Goal: Task Accomplishment & Management: Complete application form

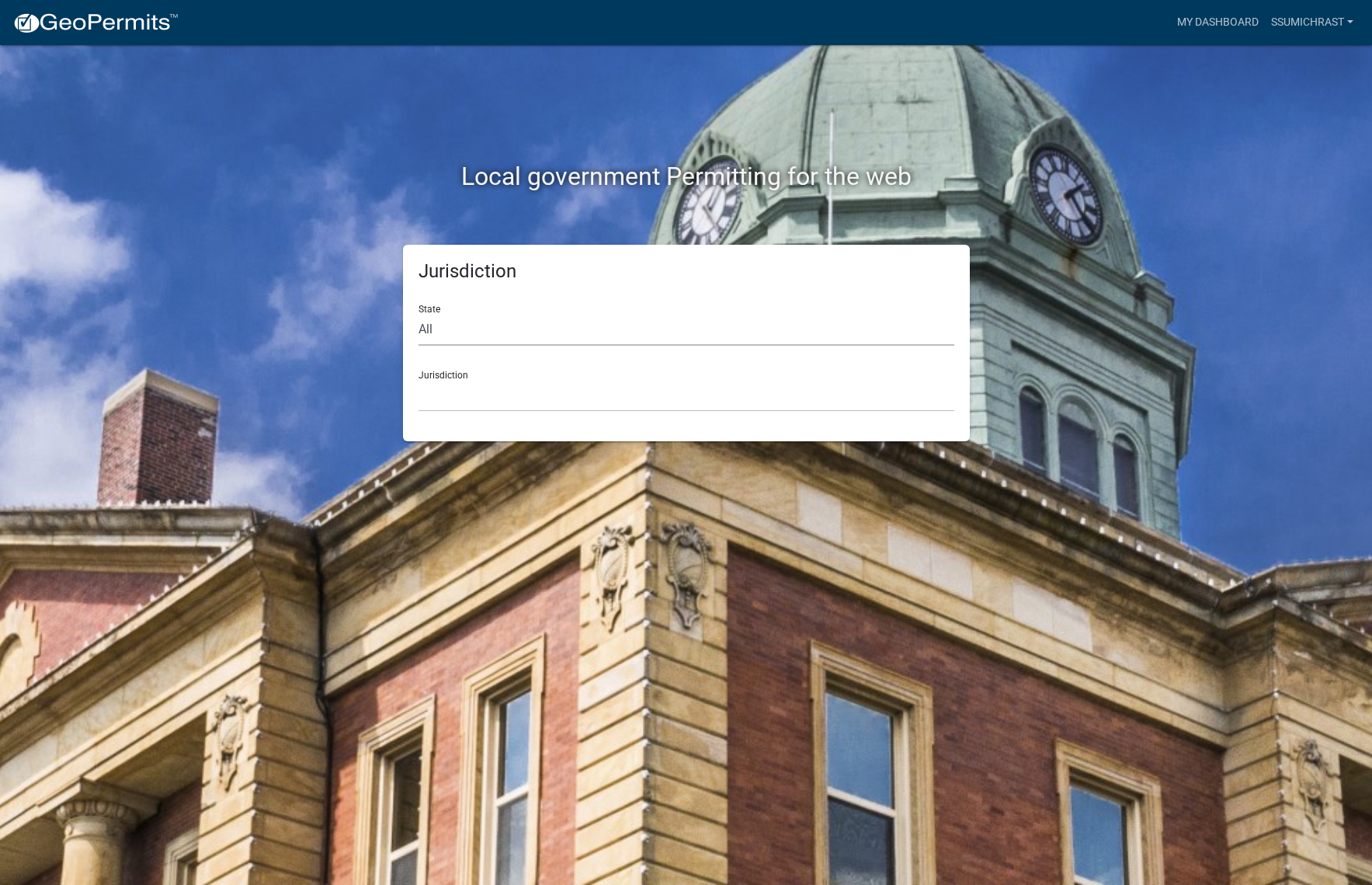
click at [487, 324] on select "All [US_STATE] [US_STATE] [US_STATE] [US_STATE] [US_STATE] [US_STATE] [US_STATE…" at bounding box center [686, 329] width 536 height 32
select select "[US_STATE]"
click at [419, 314] on select "All [US_STATE] [US_STATE] [US_STATE] [US_STATE] [US_STATE] [US_STATE] [US_STATE…" at bounding box center [686, 329] width 536 height 32
click at [464, 390] on select "City of [GEOGRAPHIC_DATA], [US_STATE] City of [GEOGRAPHIC_DATA], [US_STATE] Cit…" at bounding box center [686, 396] width 536 height 32
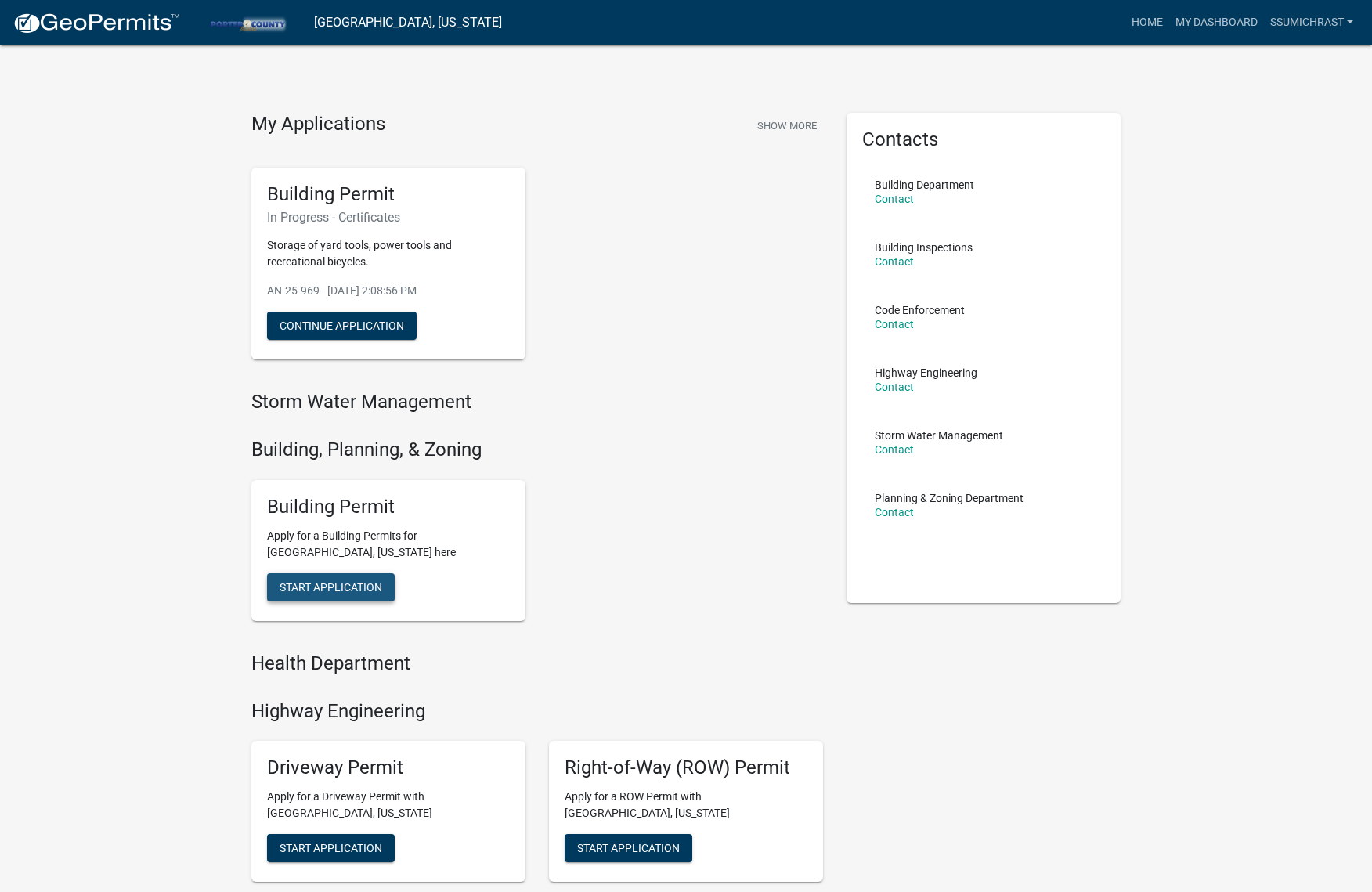
click at [351, 585] on span "Start Application" at bounding box center [331, 587] width 103 height 13
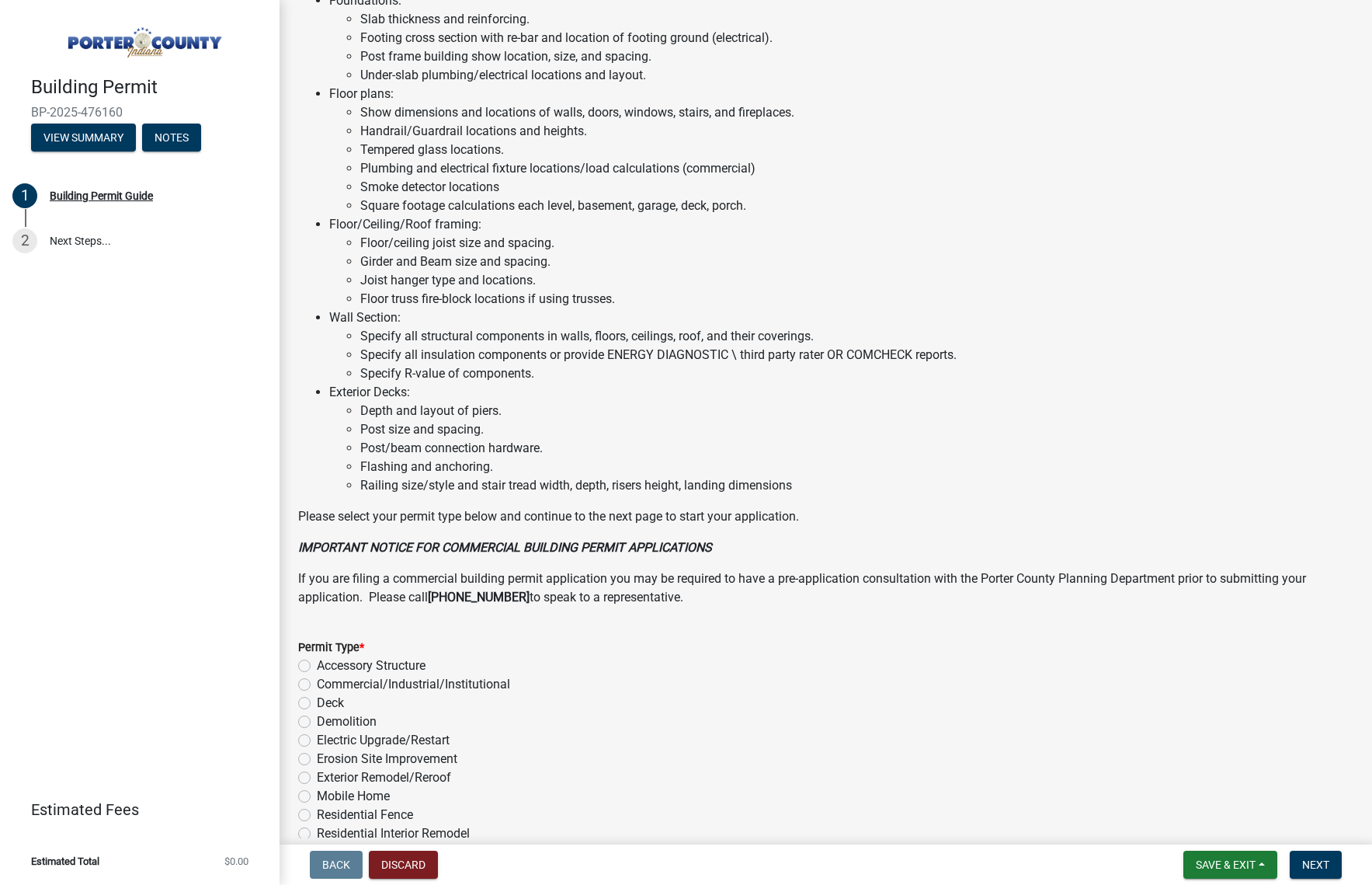
scroll to position [854, 0]
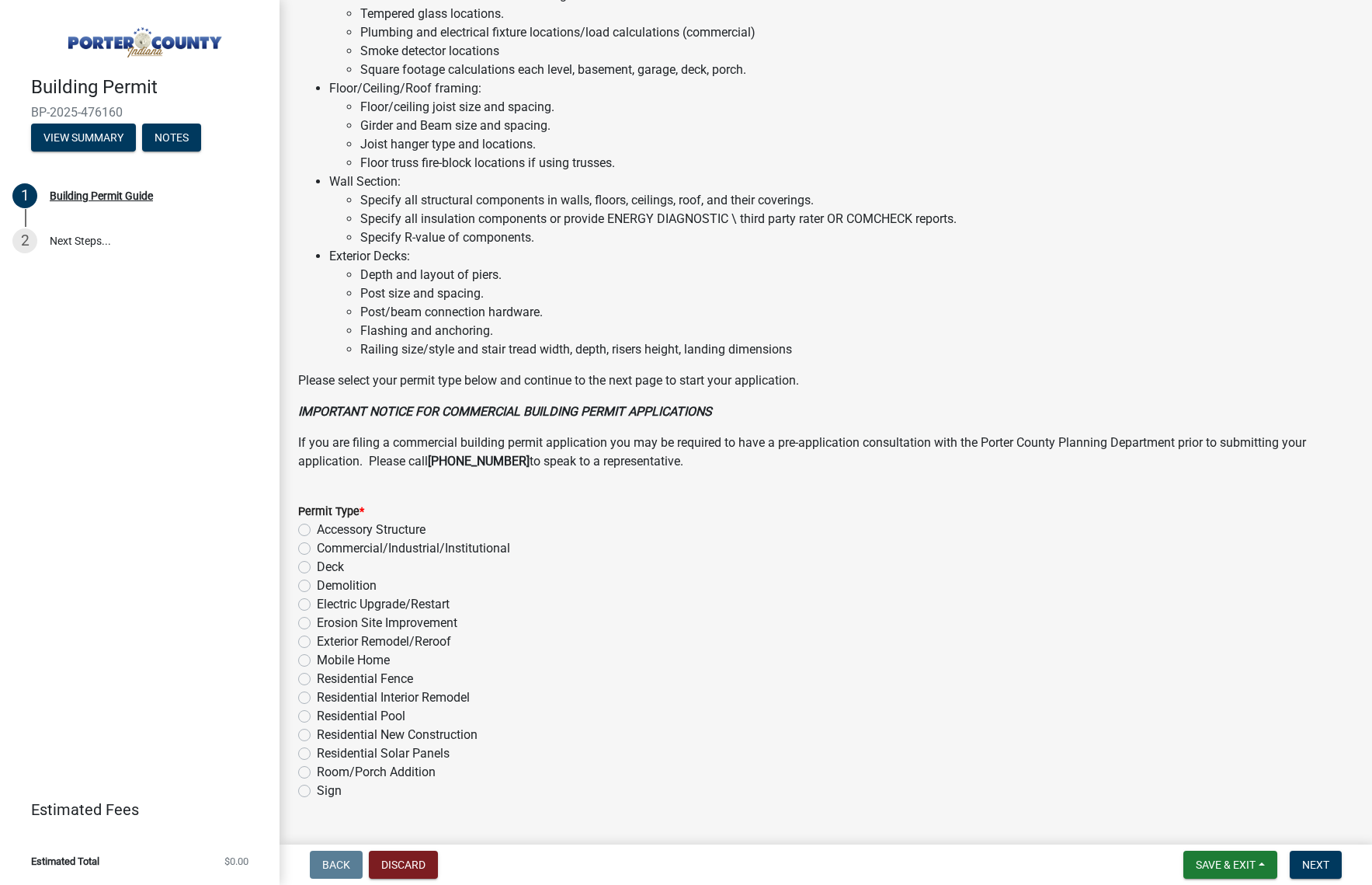
click at [317, 604] on label "Electric Upgrade/Restart" at bounding box center [383, 604] width 132 height 19
click at [317, 604] on input "Electric Upgrade/Restart" at bounding box center [322, 599] width 10 height 10
radio input "true"
click at [1321, 864] on span "Next" at bounding box center [1316, 864] width 27 height 13
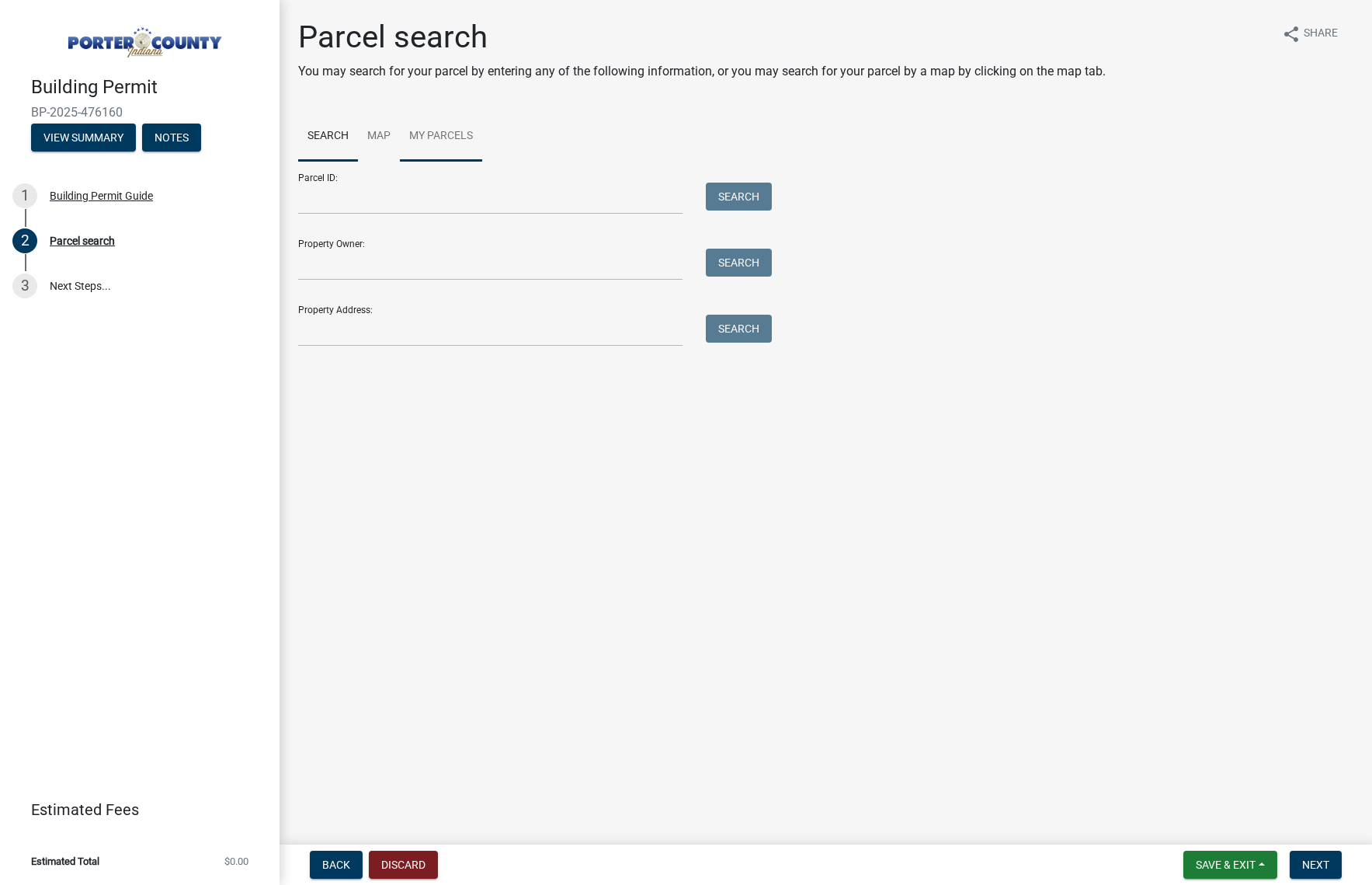
click at [445, 134] on link "My Parcels" at bounding box center [441, 136] width 82 height 50
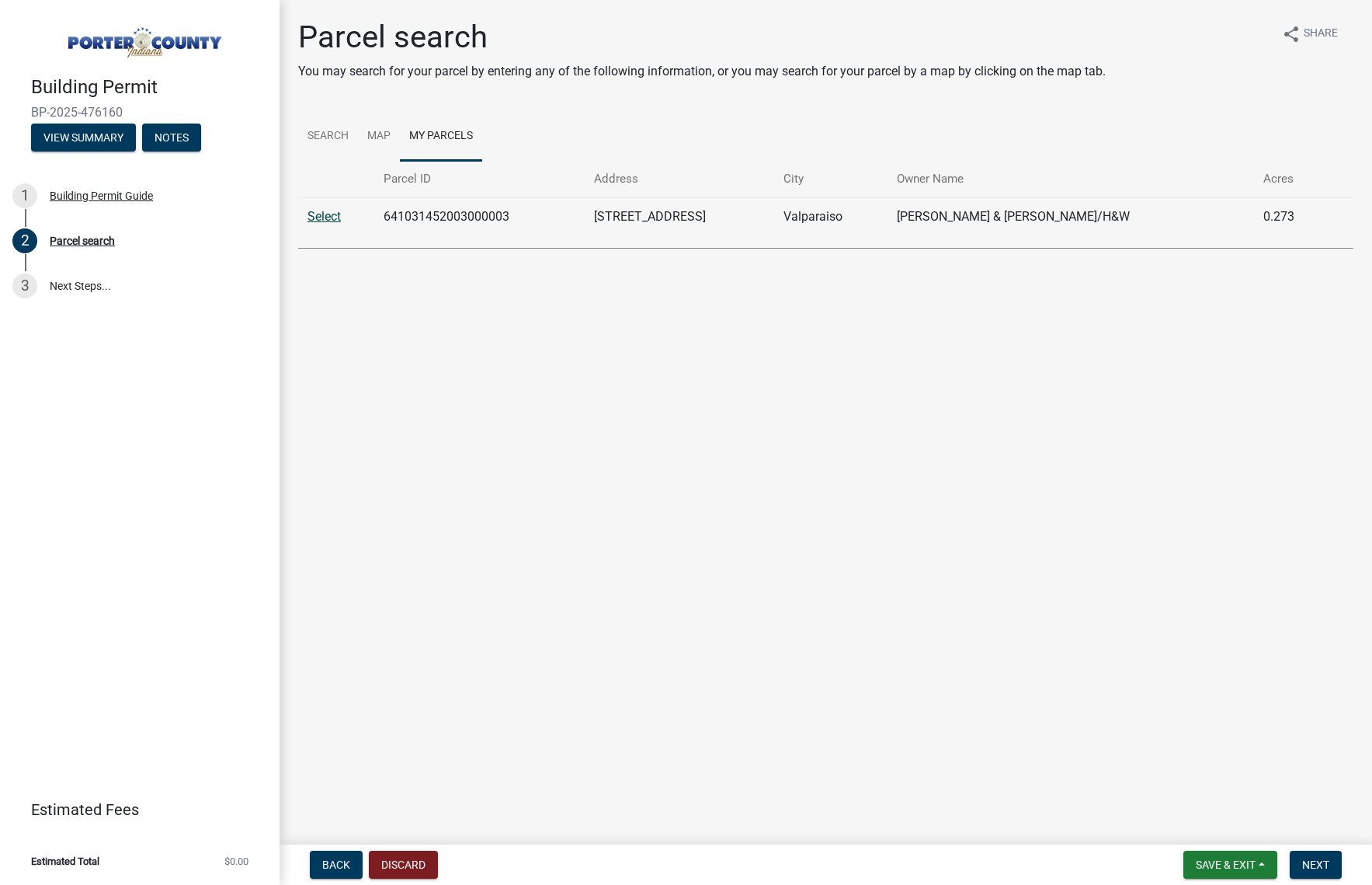
click at [323, 219] on link "Select" at bounding box center [323, 216] width 33 height 14
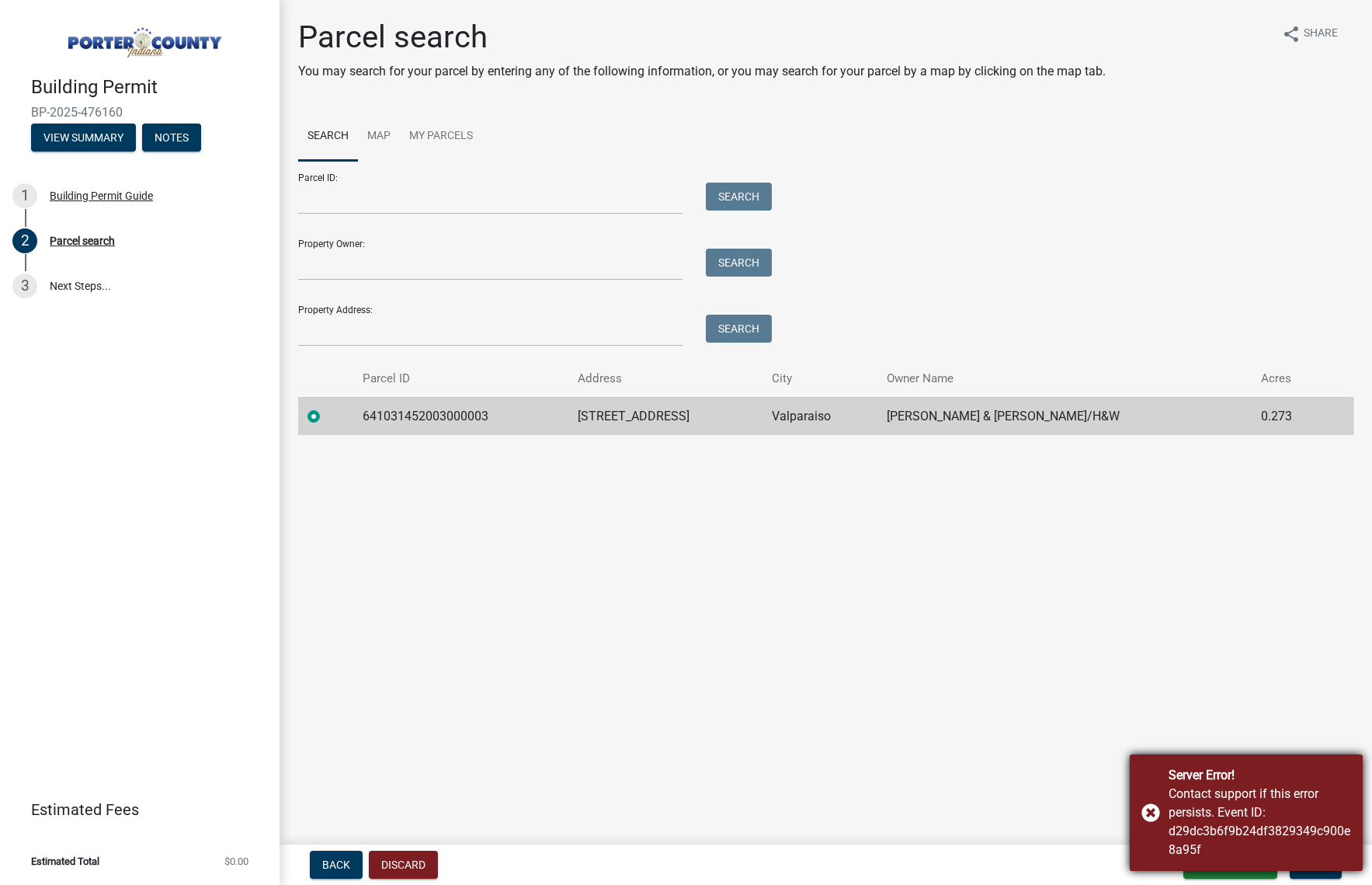
click at [1291, 780] on div "Server Error!" at bounding box center [1259, 775] width 183 height 19
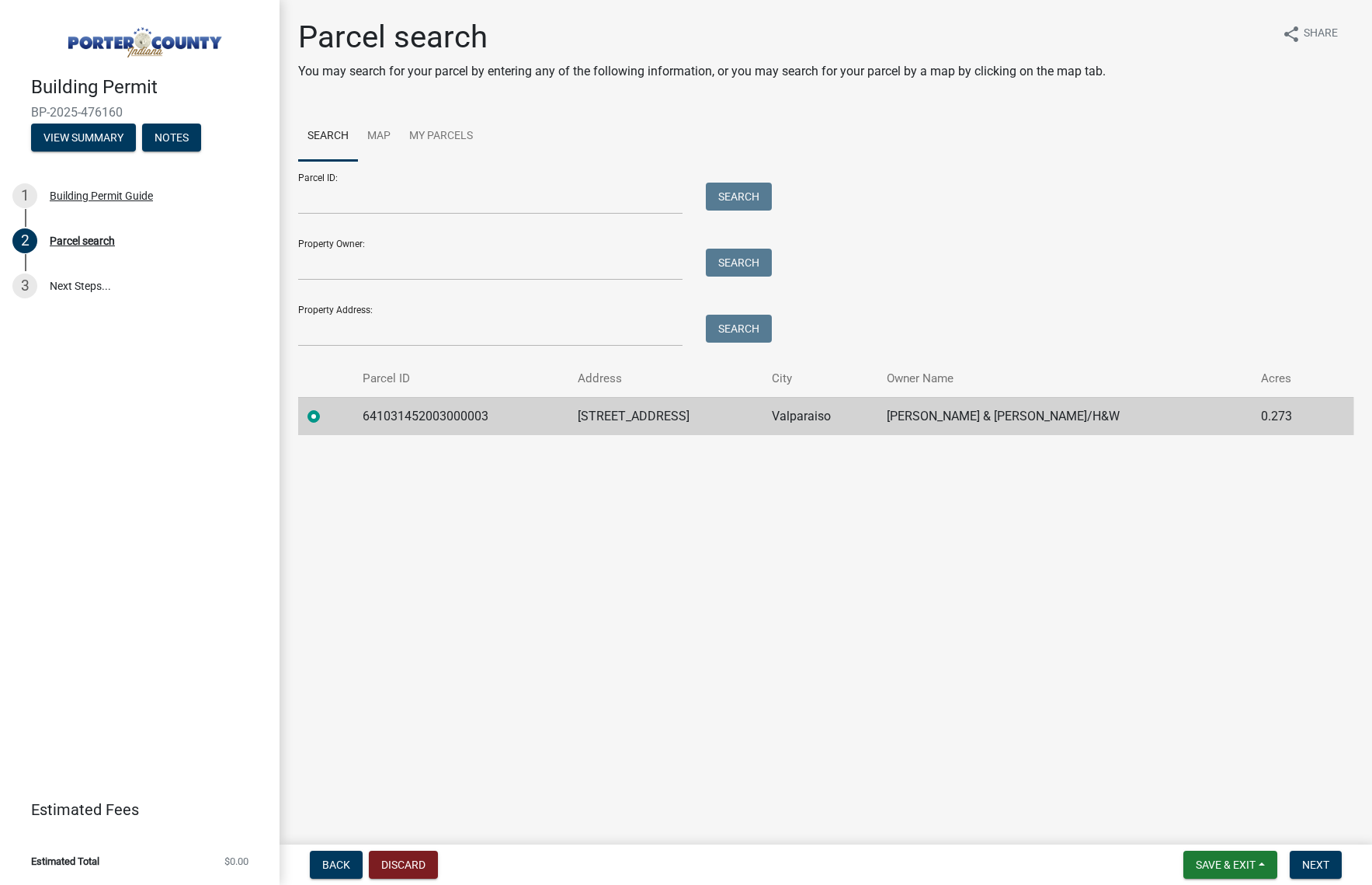
drag, startPoint x: 1008, startPoint y: 757, endPoint x: 1353, endPoint y: 860, distance: 360.0
click at [1010, 757] on main "Parcel search You may search for your parcel by entering any of the following i…" at bounding box center [825, 419] width 1093 height 838
click at [1319, 866] on span "Next" at bounding box center [1316, 864] width 27 height 13
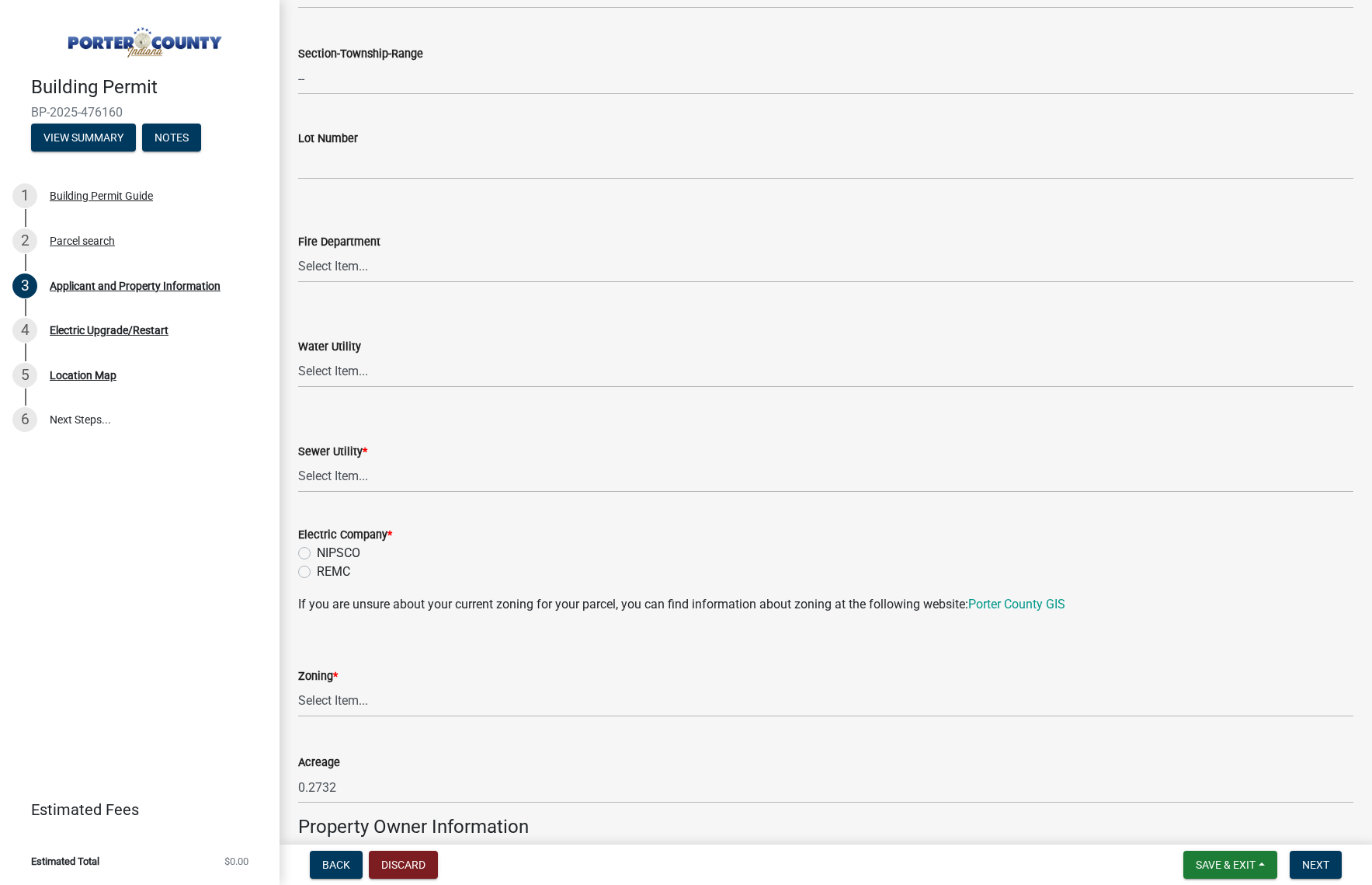
scroll to position [932, 0]
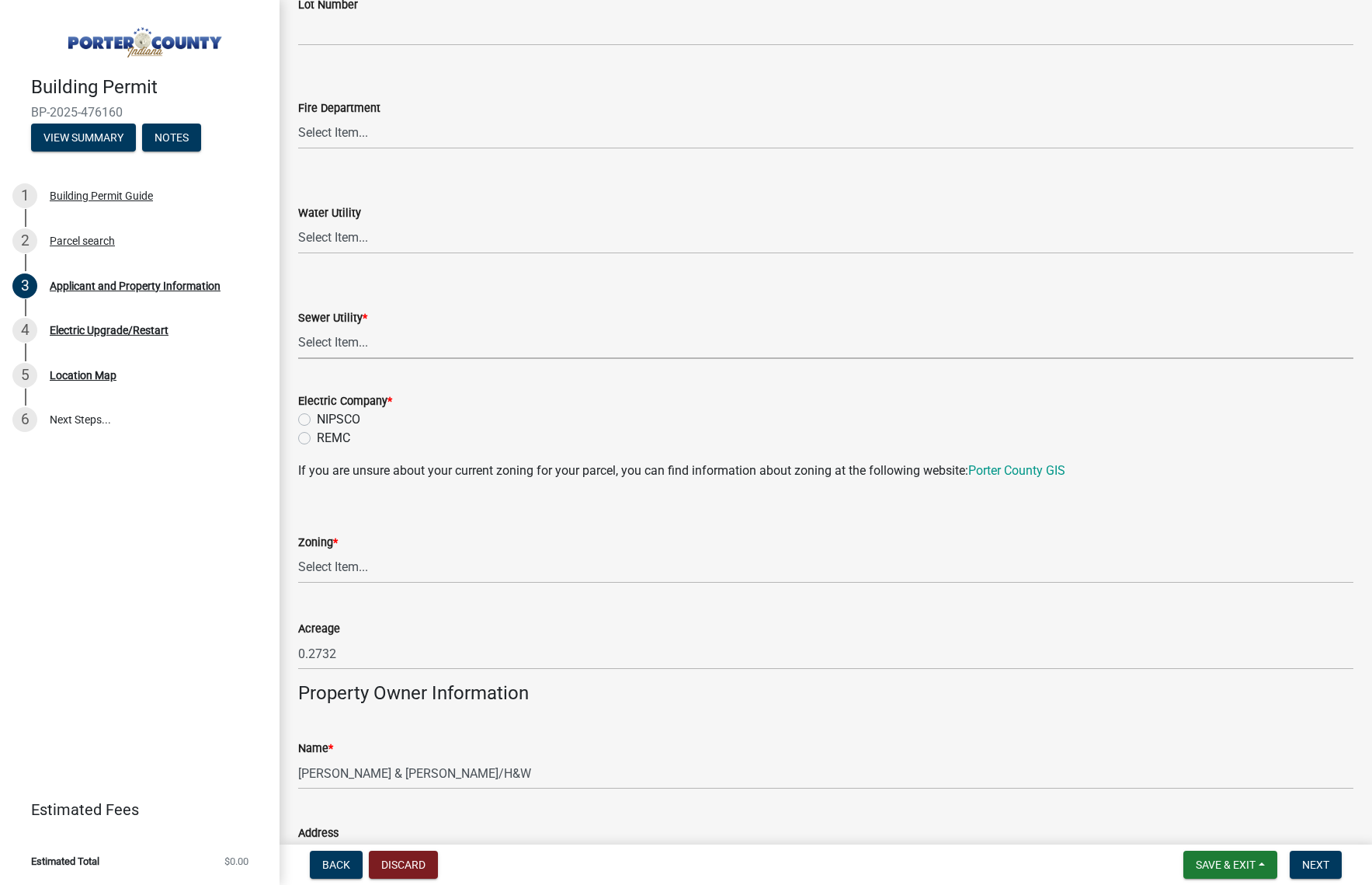
click at [358, 342] on select "Select Item... Aqua [US_STATE] Inc Damon Run Falling Waters Lake Eliza - LEACD …" at bounding box center [825, 342] width 1055 height 32
click at [298, 327] on select "Select Item... Aqua [US_STATE] Inc Damon Run Falling Waters Lake Eliza - LEACD …" at bounding box center [825, 342] width 1055 height 32
select select "c796f995-08fe-487b-a20e-70ab553361d3"
click at [317, 442] on label "REMC" at bounding box center [333, 438] width 33 height 19
click at [317, 439] on input "REMC" at bounding box center [322, 433] width 10 height 10
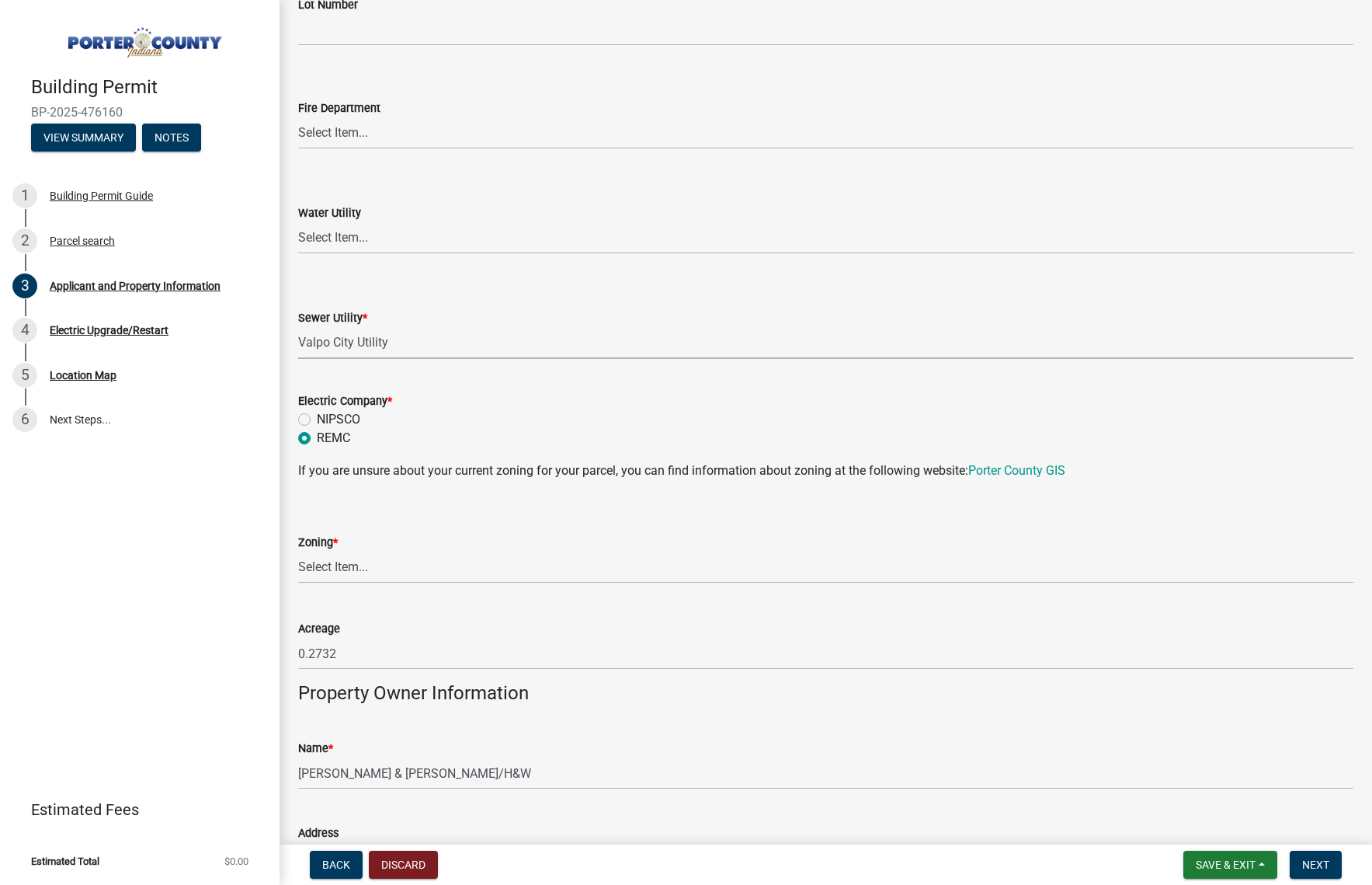
radio input "true"
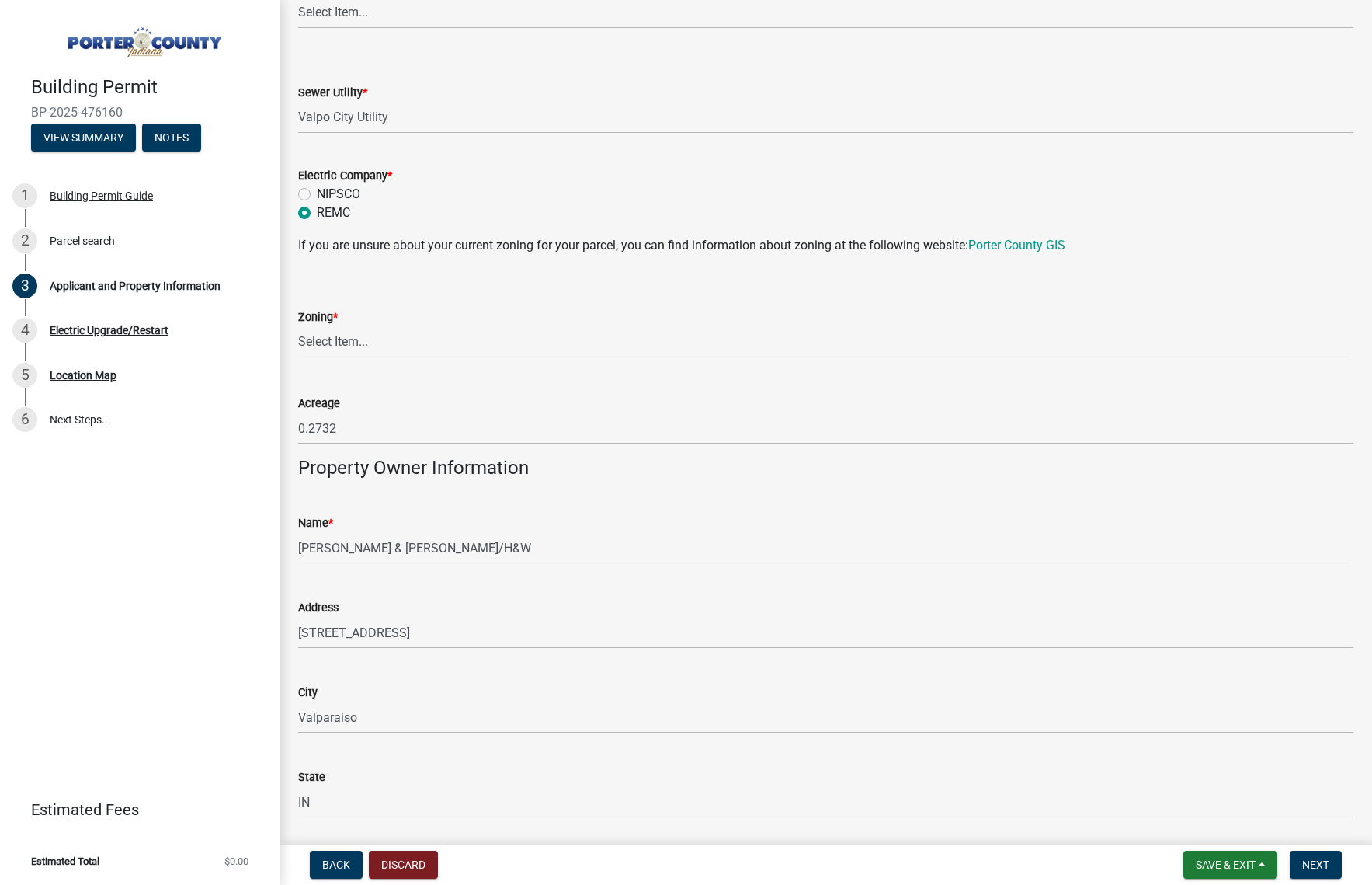
scroll to position [1165, 0]
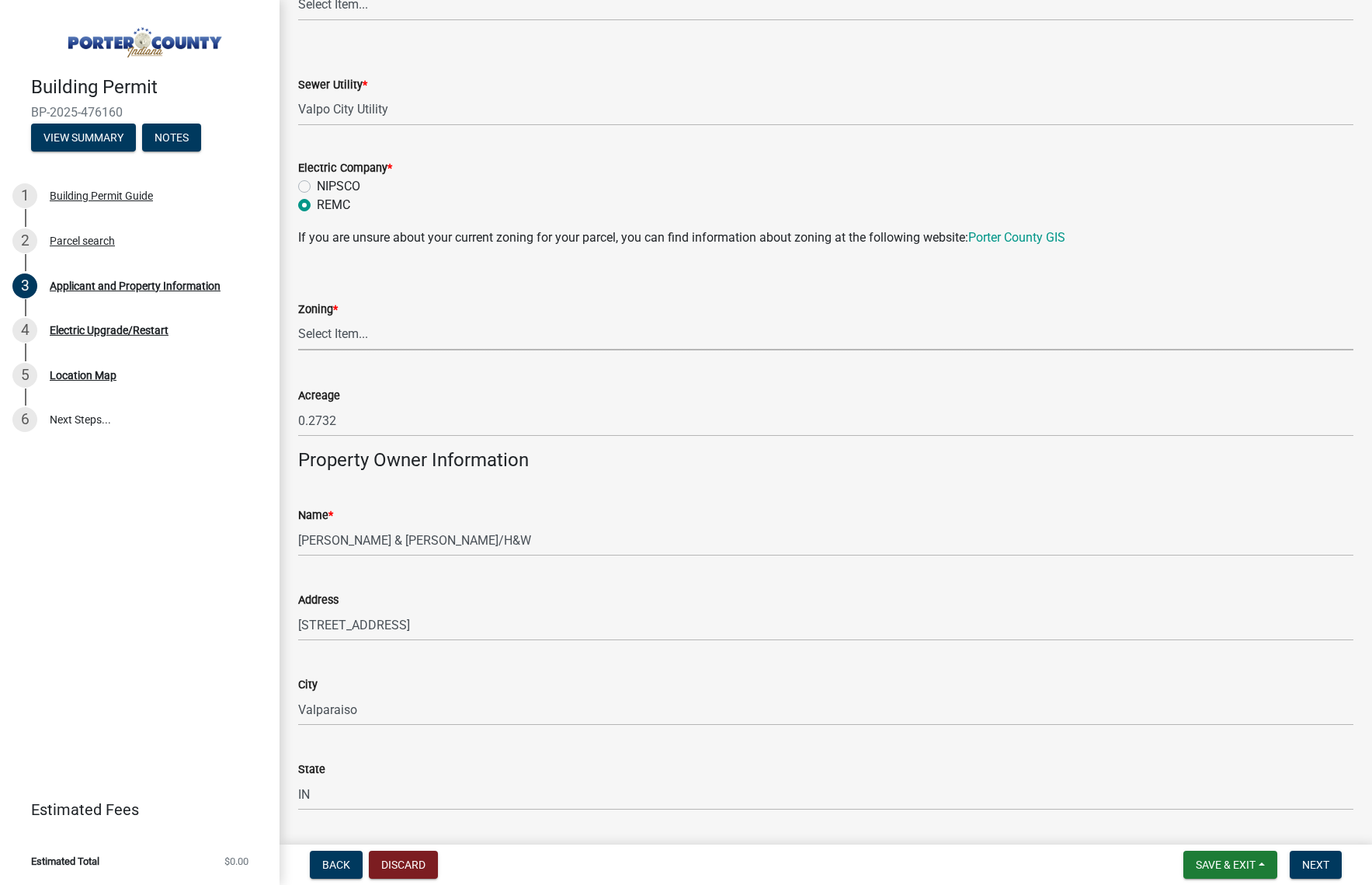
click at [358, 331] on select "Select Item... A1 A2 CH CM CN I1 I2 I3 IN MP OT P1 P2 PUD R1 R2 R3 R4 RL RR" at bounding box center [825, 333] width 1055 height 32
click at [298, 318] on select "Select Item... A1 A2 CH CM CN I1 I2 I3 IN MP OT P1 P2 PUD R1 R2 R3 R4 RL RR" at bounding box center [825, 333] width 1055 height 32
select select "e2d1b1d7-ccc9-456b-9e96-e16306515997"
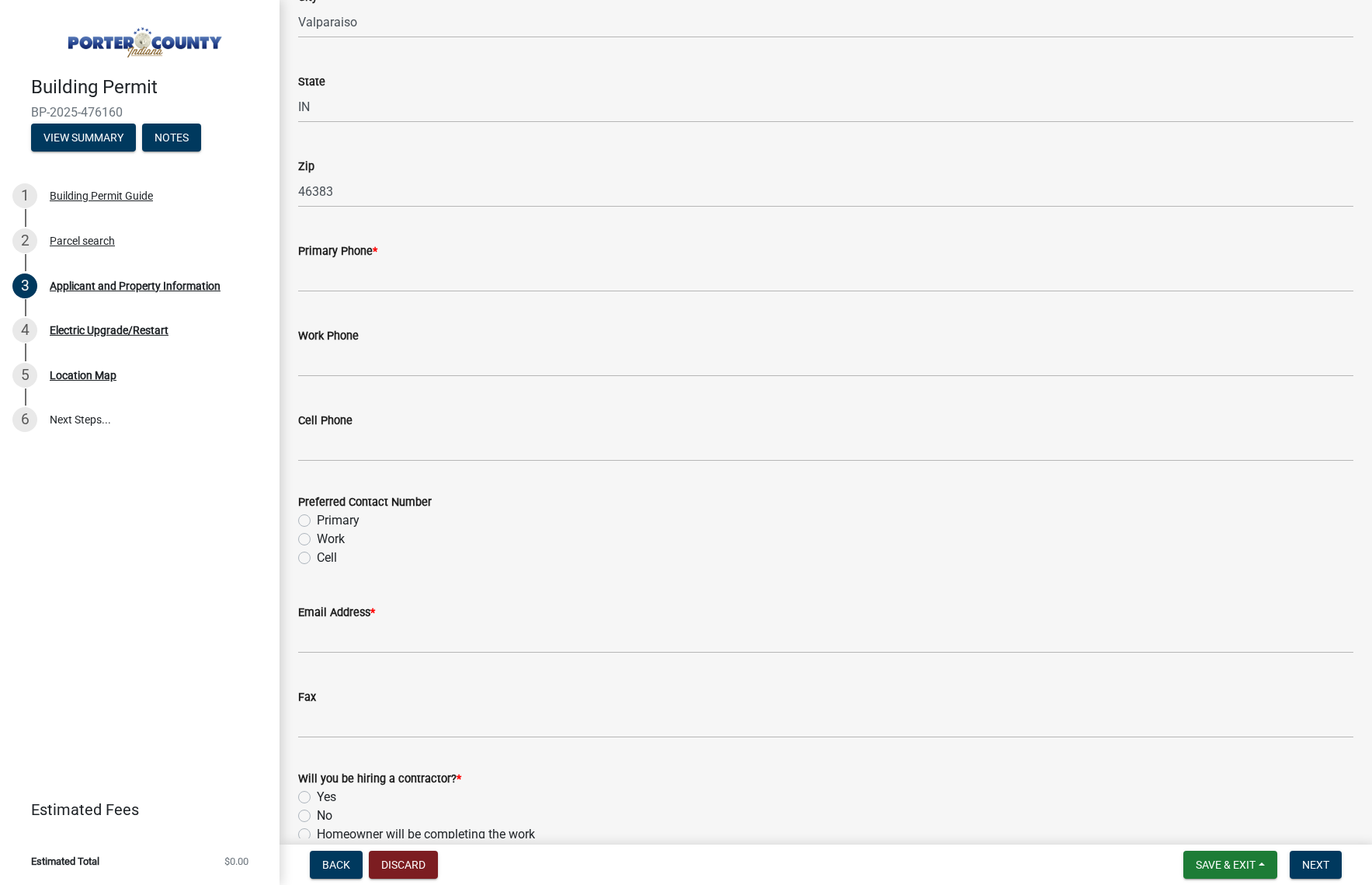
scroll to position [1865, 0]
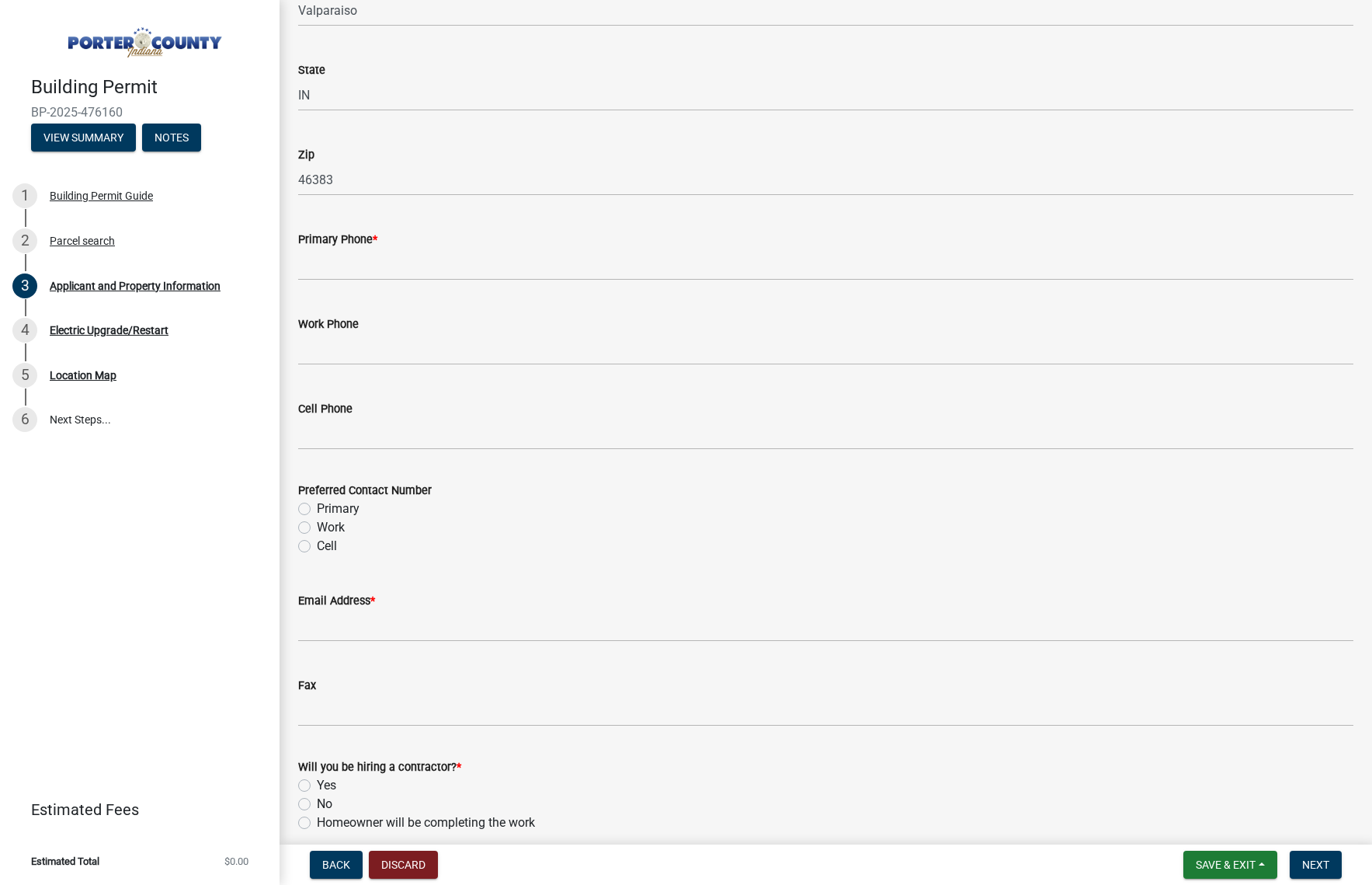
click at [317, 544] on label "Cell" at bounding box center [327, 546] width 20 height 19
click at [317, 544] on input "Cell" at bounding box center [322, 542] width 10 height 10
radio input "true"
click at [317, 506] on label "Primary" at bounding box center [338, 508] width 42 height 19
click at [317, 506] on input "Primary" at bounding box center [322, 504] width 10 height 10
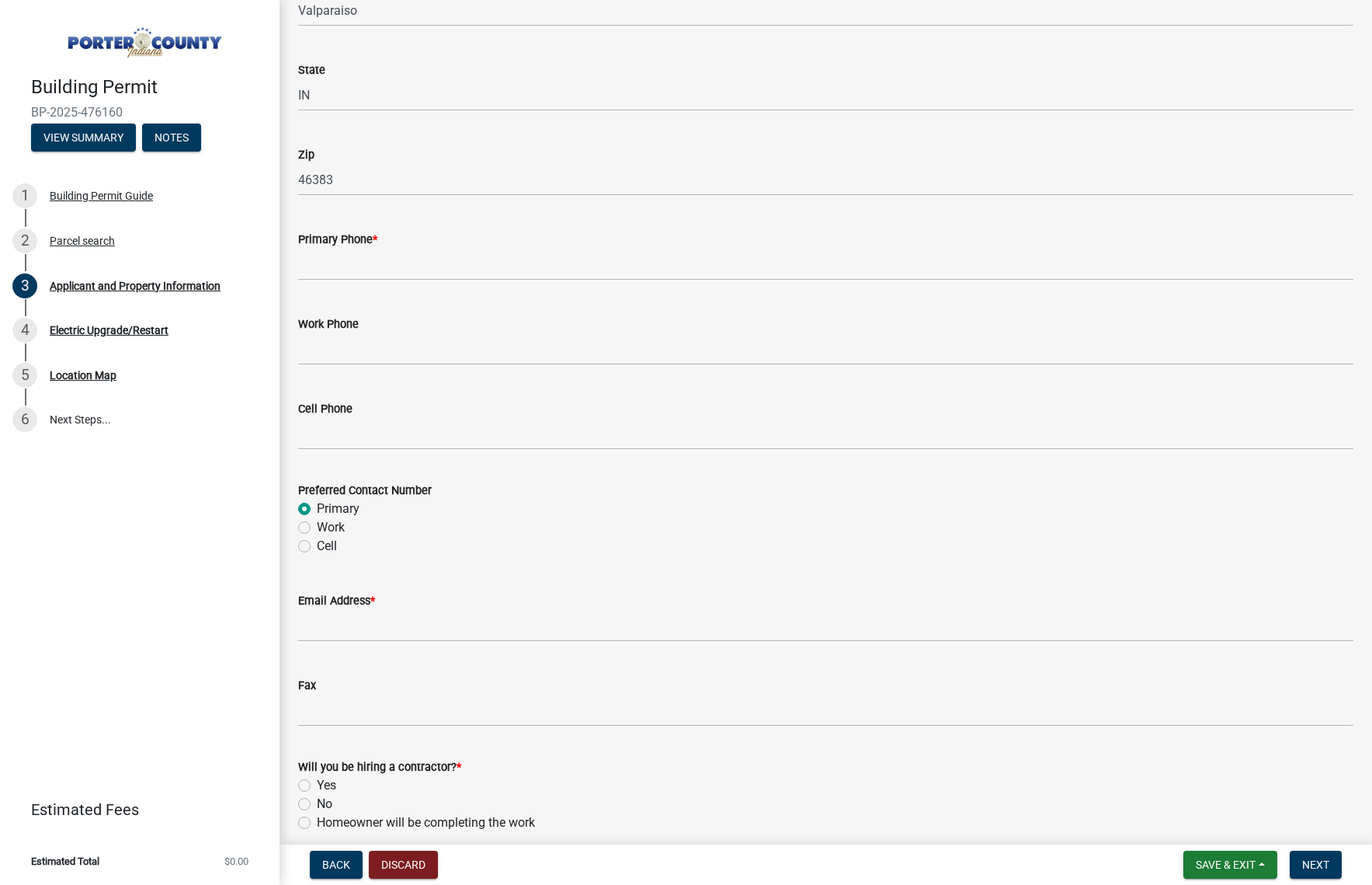
radio input "true"
click at [352, 273] on input "Primary Phone *" at bounding box center [825, 264] width 1055 height 32
type input "2193081235"
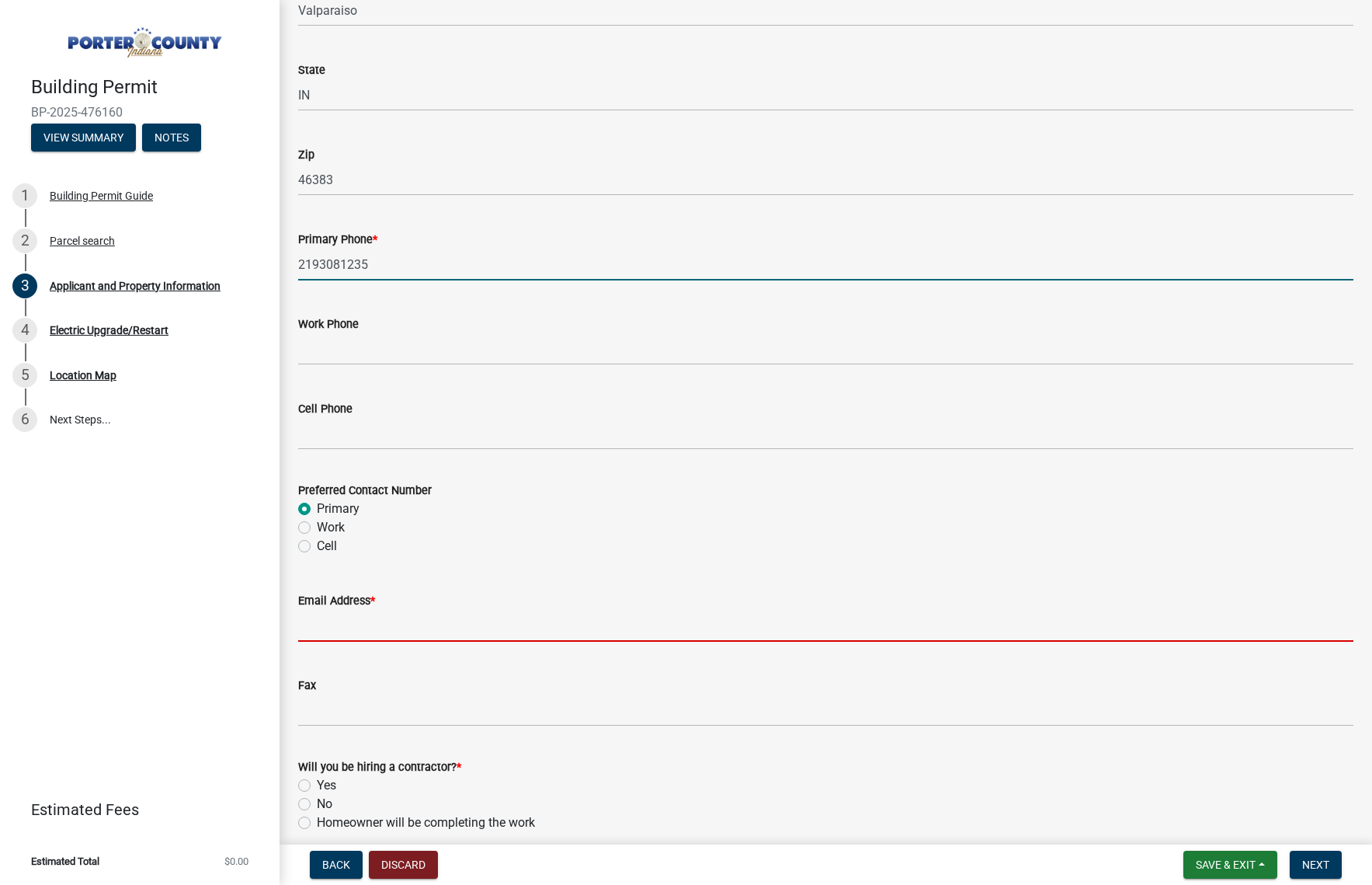
click at [406, 634] on input "Email Address *" at bounding box center [825, 625] width 1055 height 32
type input "[PERSON_NAME][EMAIL_ADDRESS][PERSON_NAME][DOMAIN_NAME]"
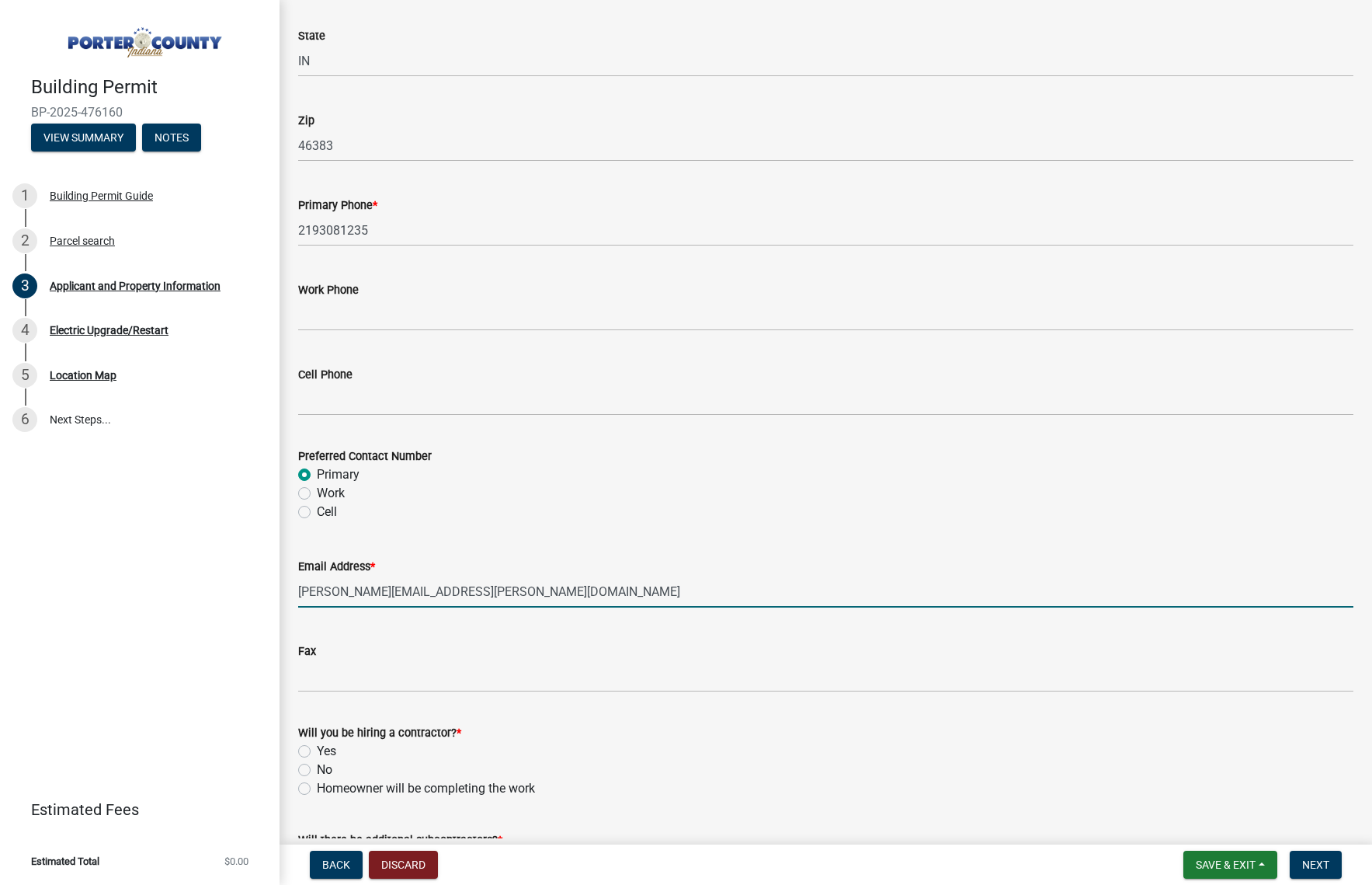
scroll to position [2021, 0]
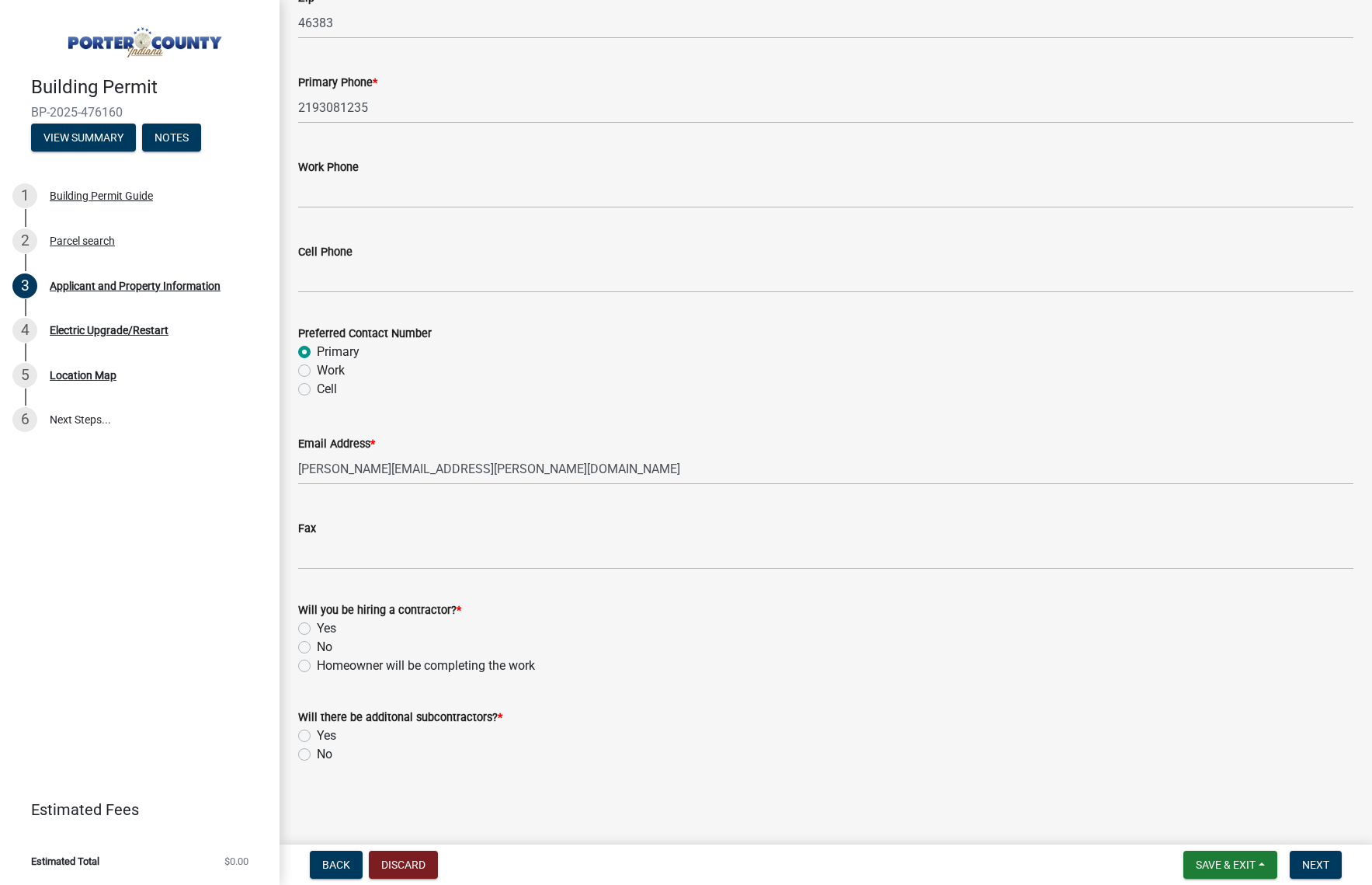
click at [317, 626] on label "Yes" at bounding box center [327, 628] width 20 height 19
click at [317, 626] on input "Yes" at bounding box center [322, 624] width 10 height 10
radio input "true"
click at [317, 753] on label "No" at bounding box center [324, 754] width 15 height 19
click at [317, 753] on input "No" at bounding box center [322, 750] width 10 height 10
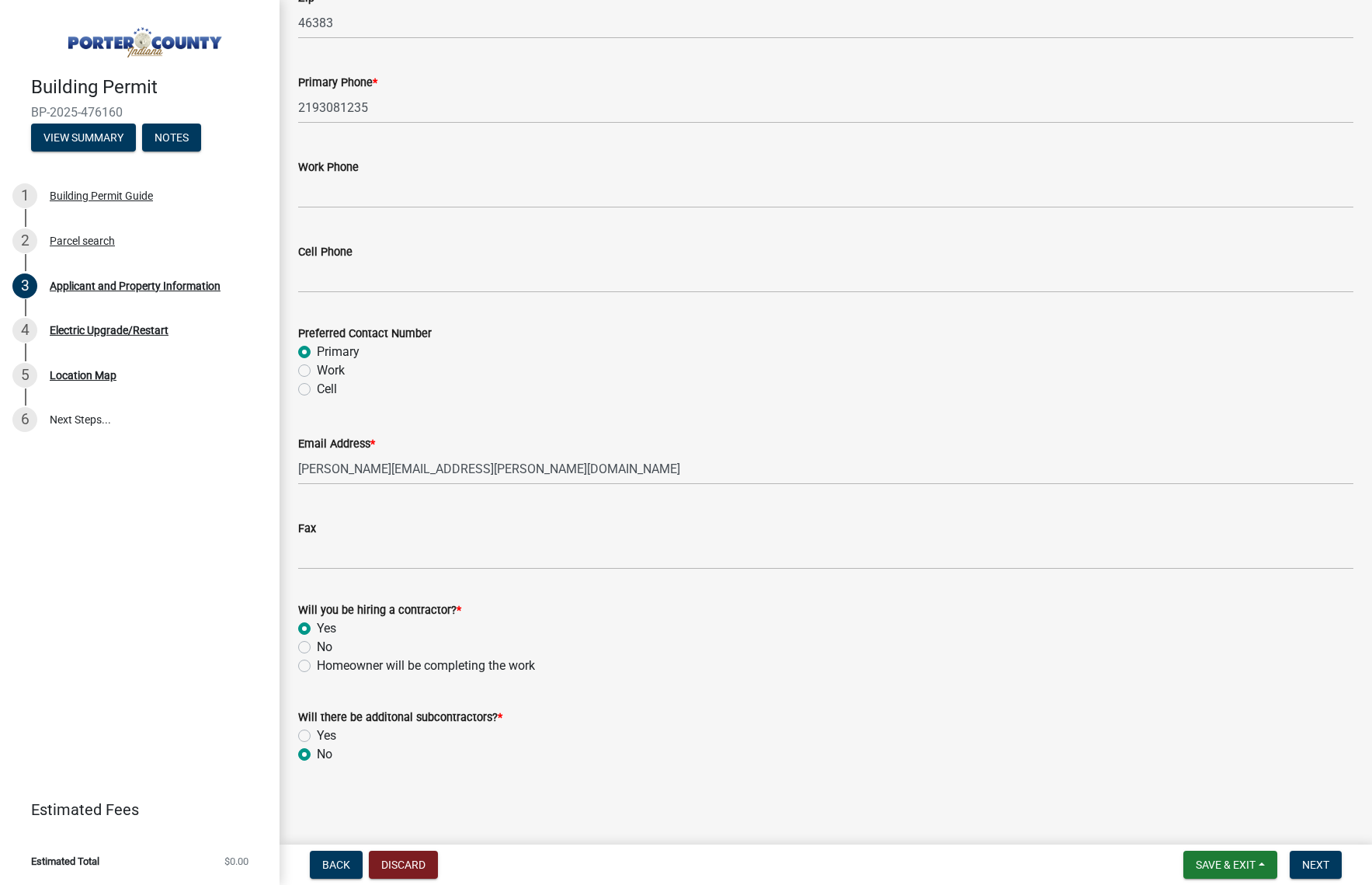
radio input "true"
click at [1319, 866] on span "Next" at bounding box center [1316, 864] width 27 height 13
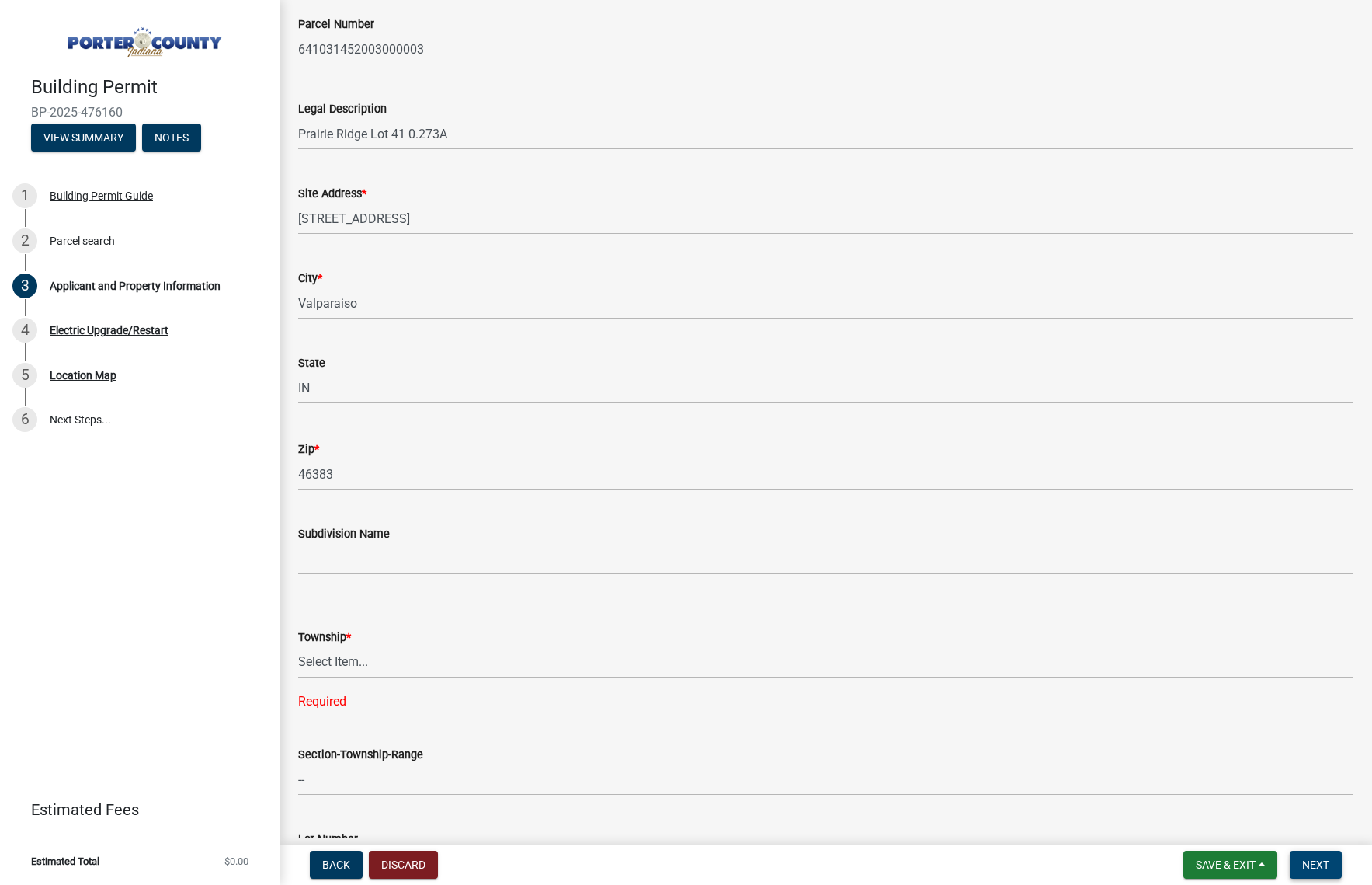
scroll to position [466, 0]
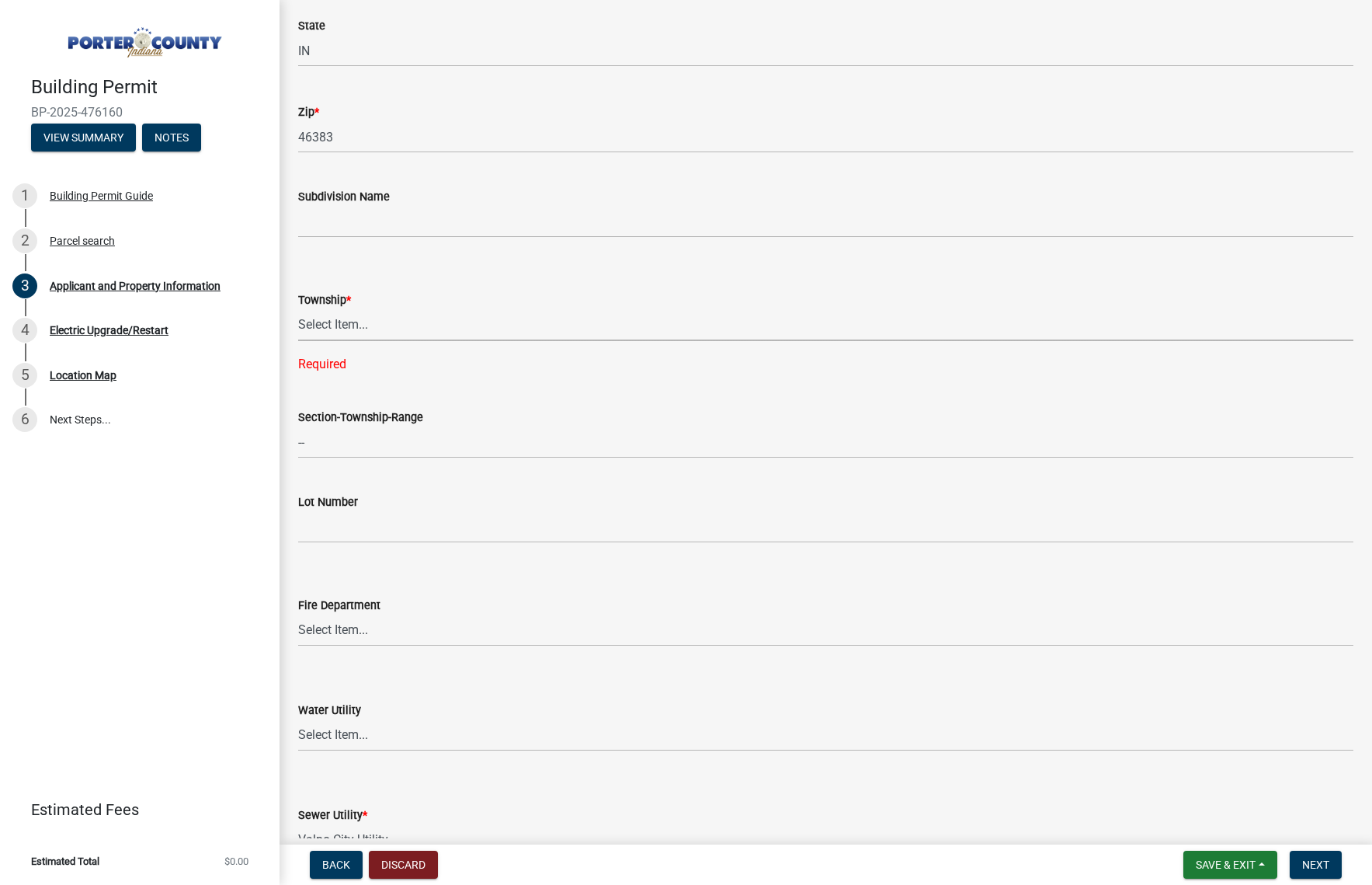
click at [328, 322] on select "Select Item... [PERSON_NAME][GEOGRAPHIC_DATA] [PERSON_NAME][GEOGRAPHIC_DATA] [G…" at bounding box center [825, 324] width 1055 height 32
click at [298, 309] on select "Select Item... [PERSON_NAME][GEOGRAPHIC_DATA] [PERSON_NAME][GEOGRAPHIC_DATA] [G…" at bounding box center [825, 324] width 1055 height 32
select select "6f5aa9ae-62ac-41bd-979a-9c71eae504cc"
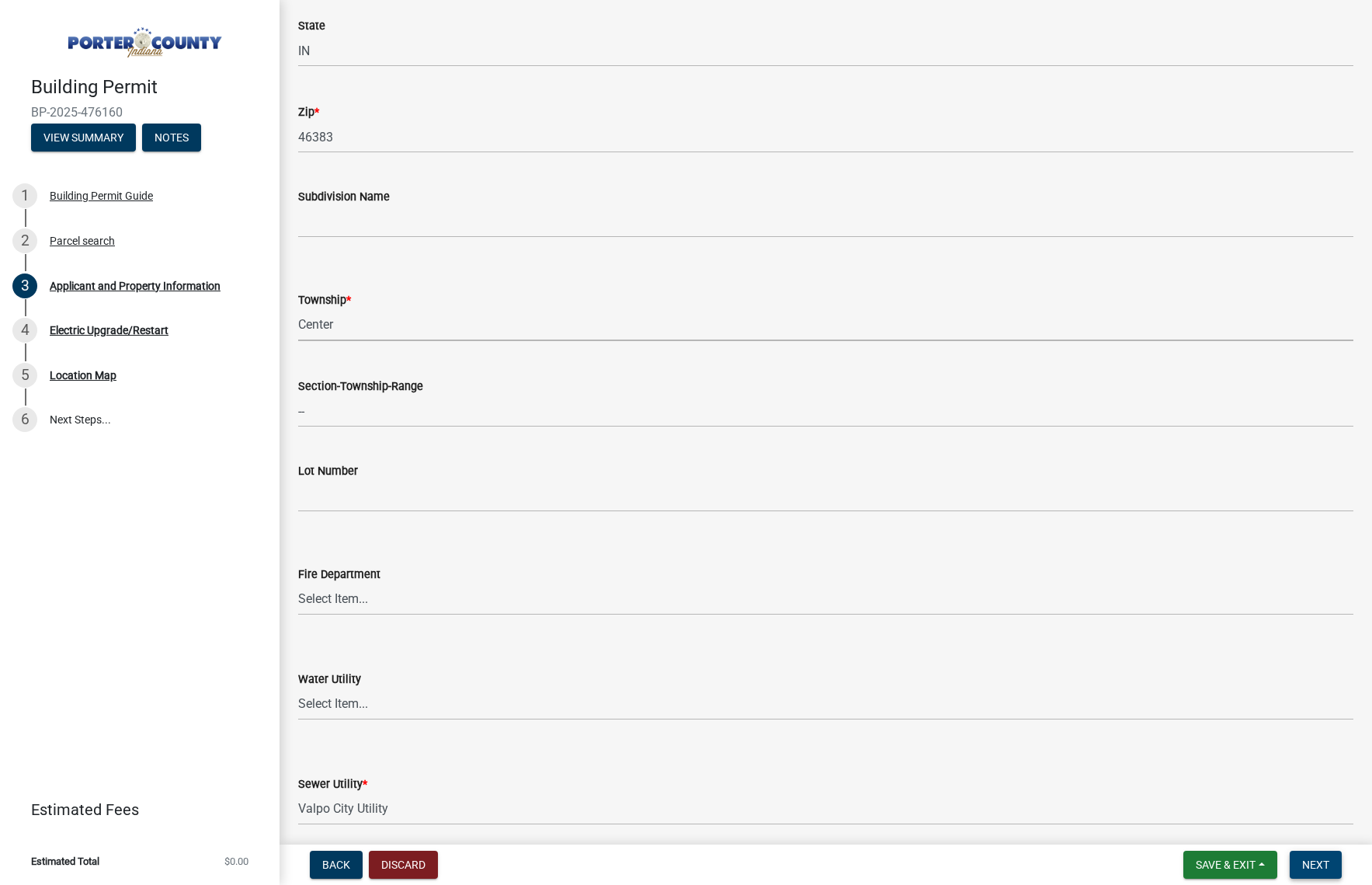
click at [1318, 864] on span "Next" at bounding box center [1316, 864] width 27 height 13
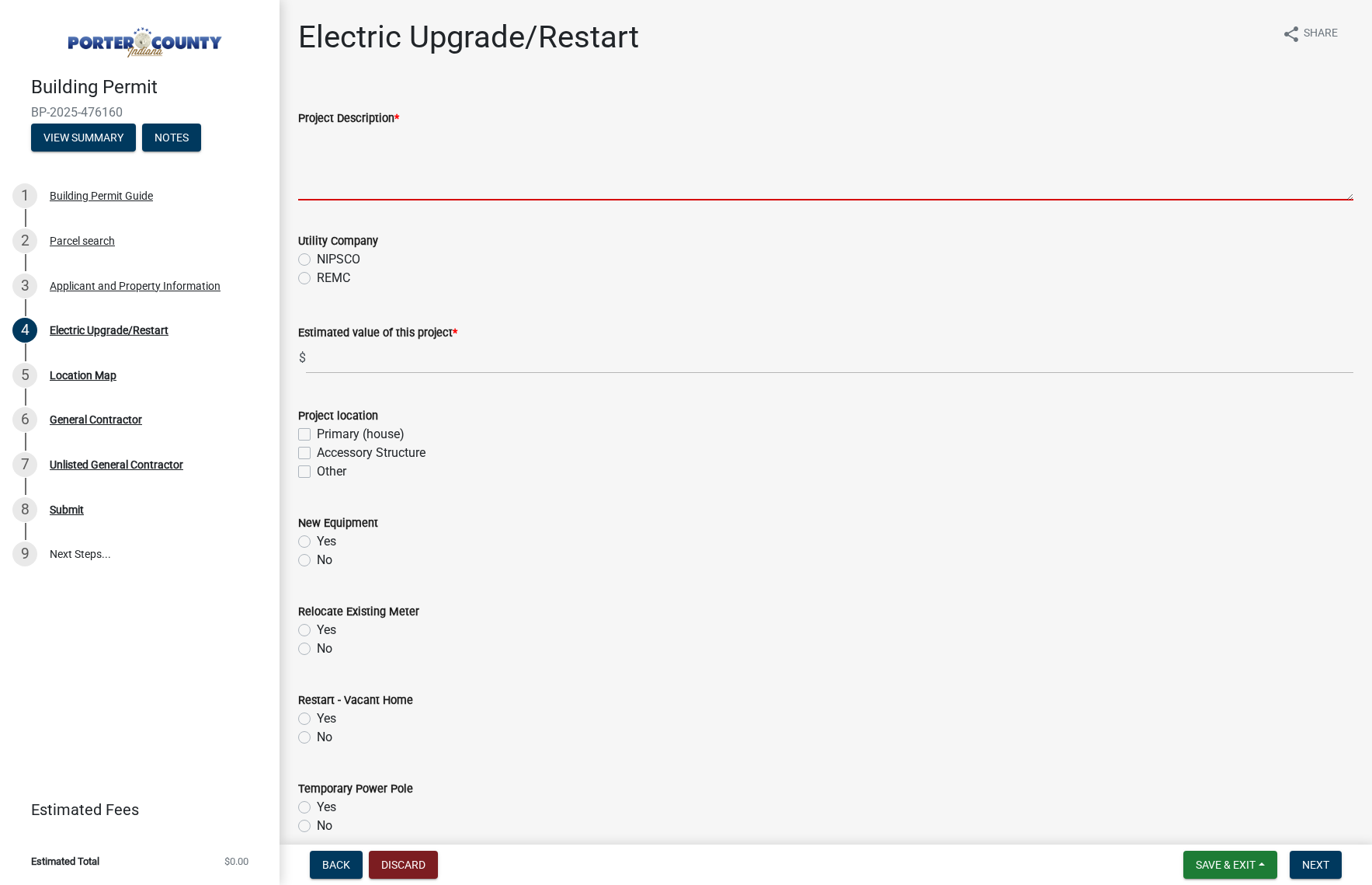
click at [368, 183] on textarea "Project Description *" at bounding box center [825, 163] width 1055 height 73
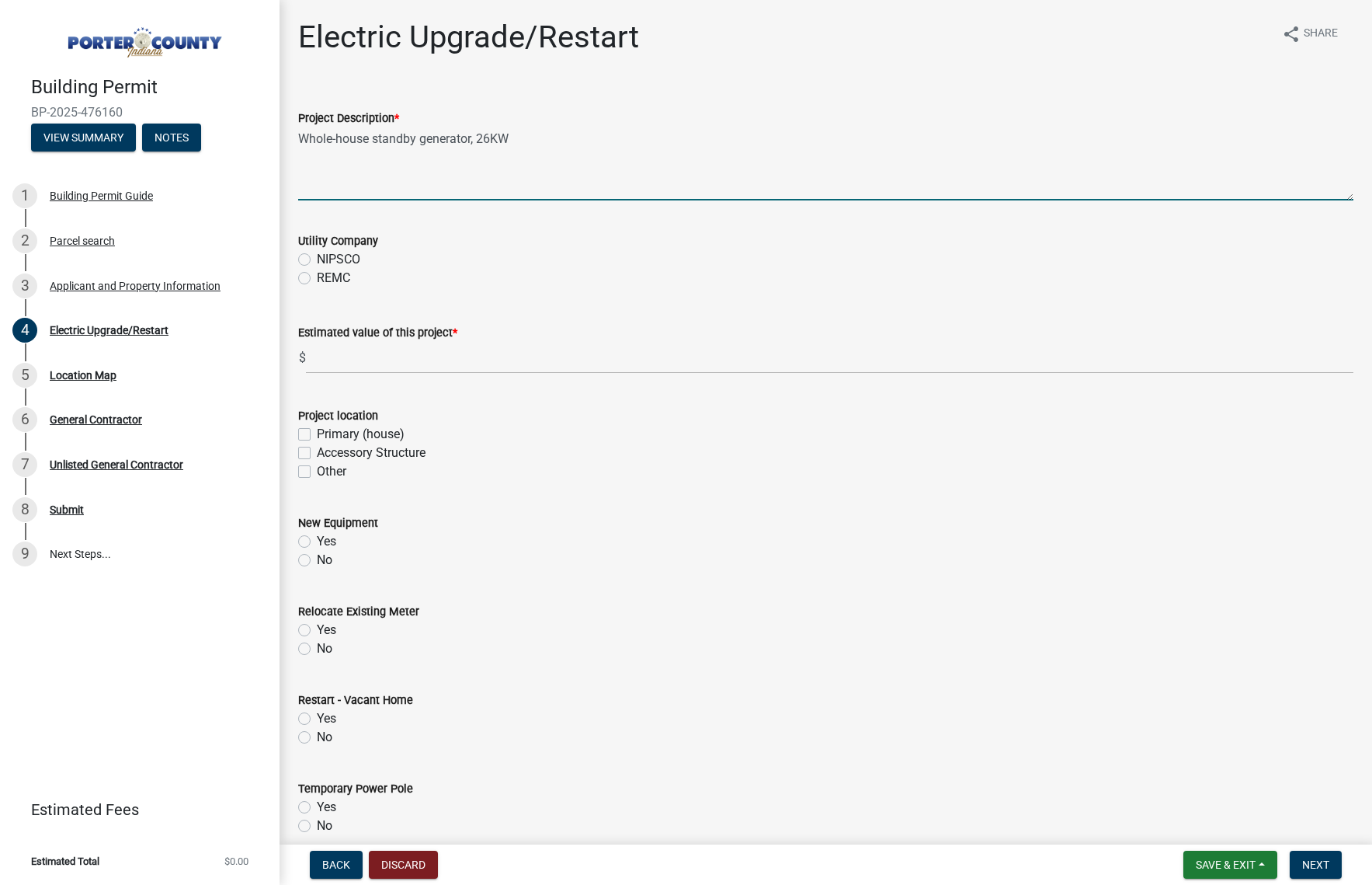
type textarea "Whole-house standby generator, 26KW"
click at [317, 280] on label "REMC" at bounding box center [333, 278] width 33 height 19
click at [317, 278] on input "REMC" at bounding box center [322, 273] width 10 height 10
radio input "true"
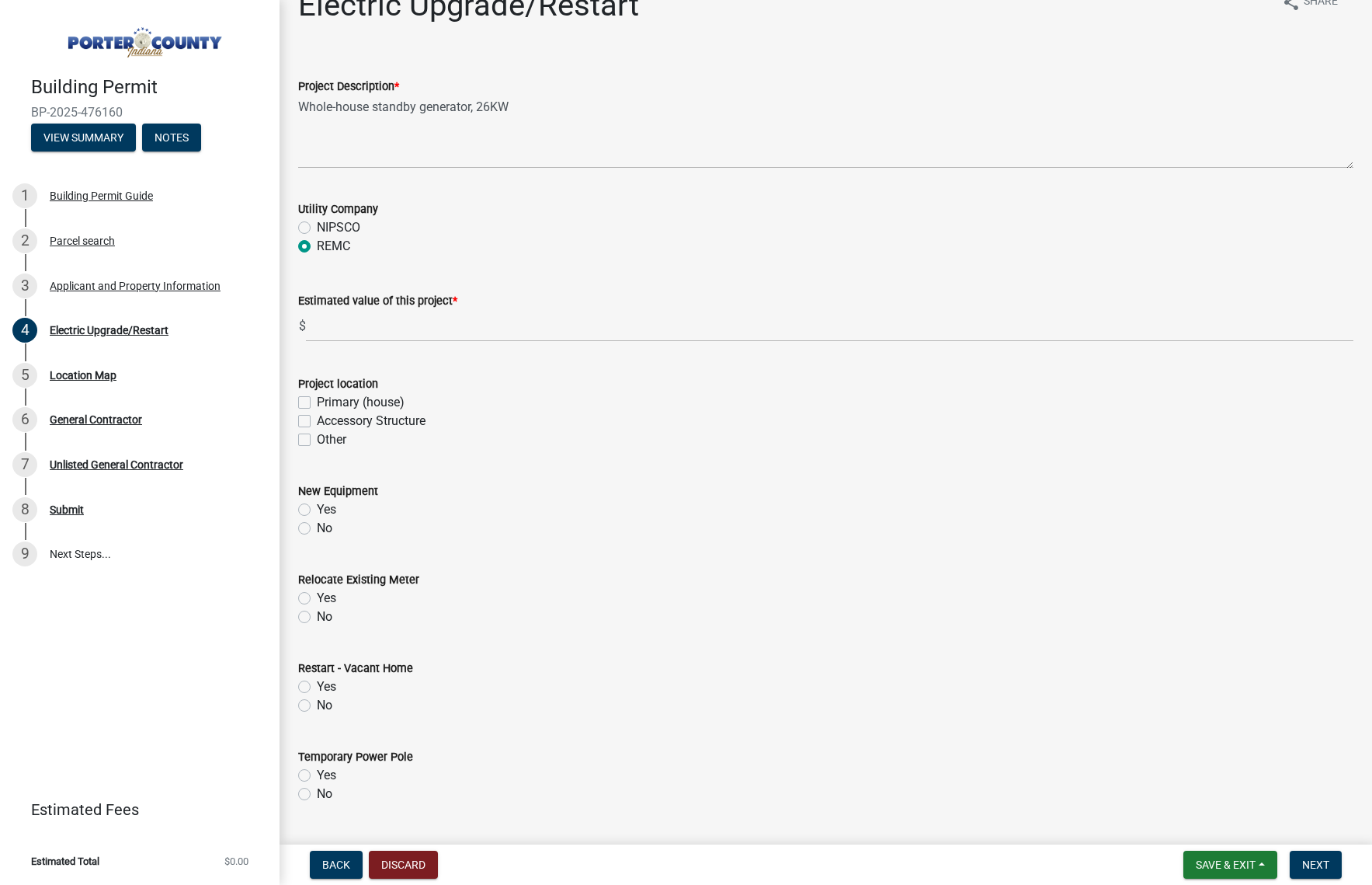
scroll to position [155, 0]
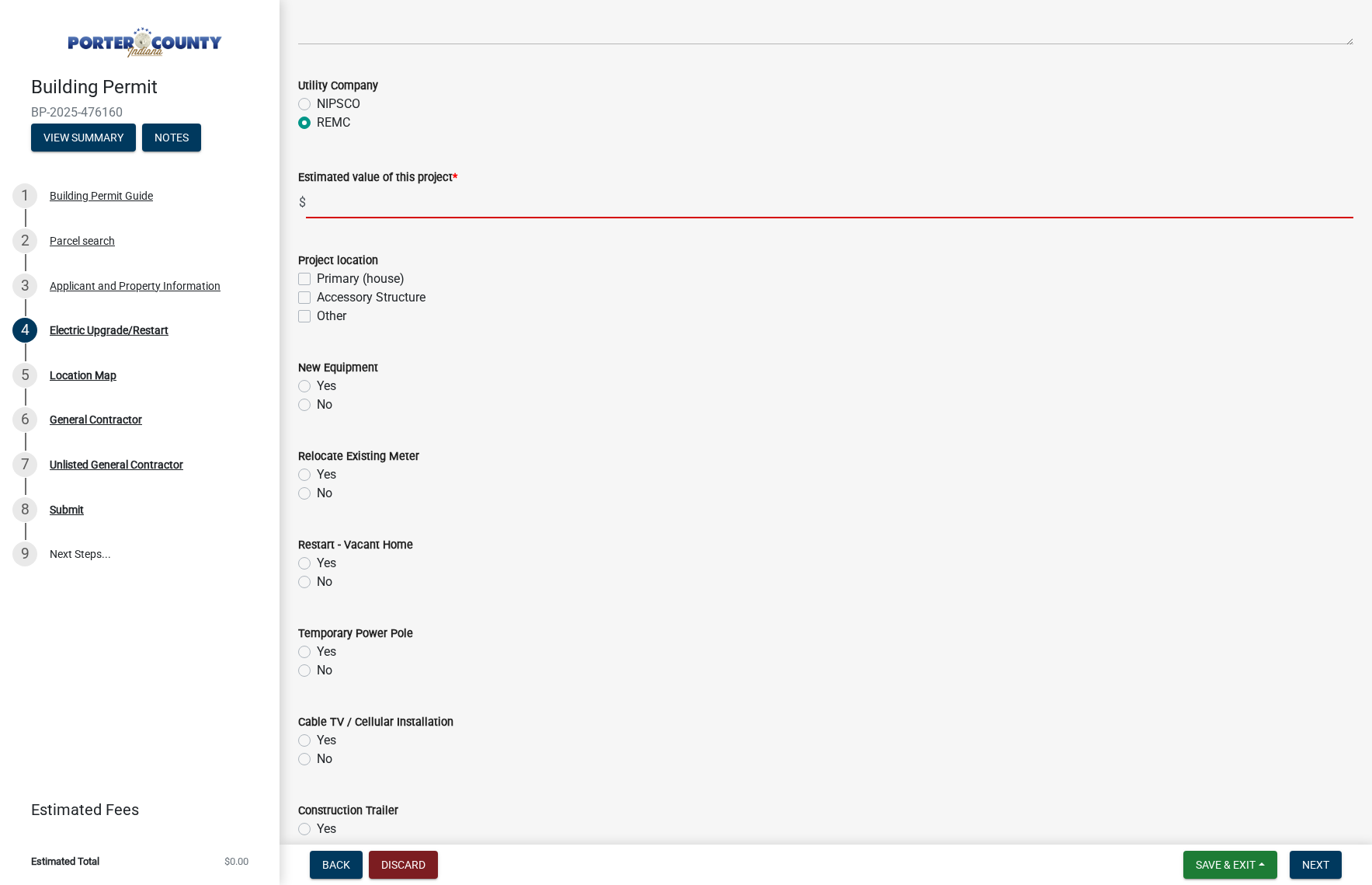
click at [374, 211] on input "text" at bounding box center [830, 202] width 1048 height 32
type input "11000"
click at [317, 278] on label "Primary (house)" at bounding box center [360, 278] width 87 height 19
click at [317, 278] on input "Primary (house)" at bounding box center [322, 274] width 10 height 10
checkbox input "true"
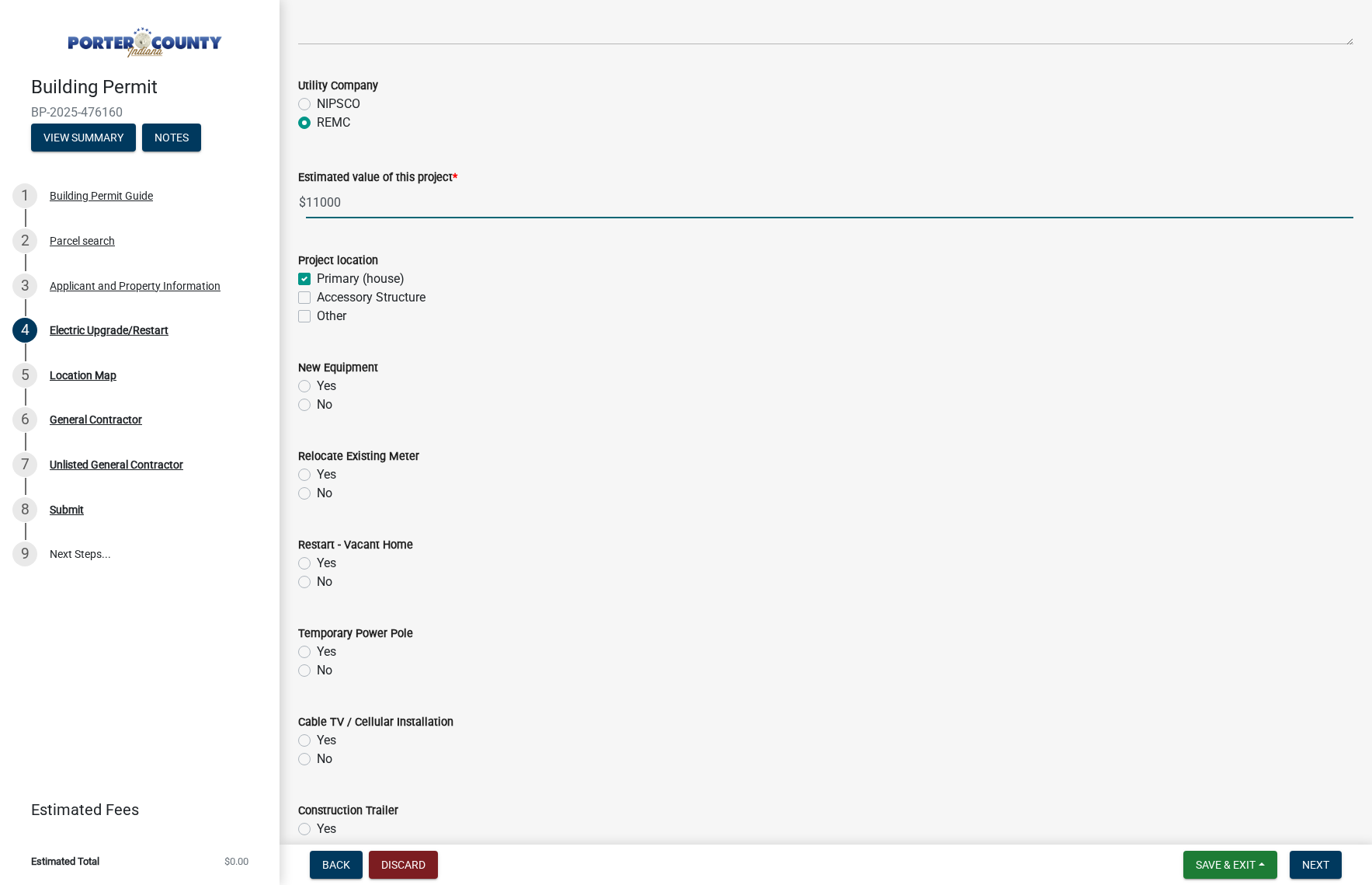
checkbox input "false"
click at [317, 385] on label "Yes" at bounding box center [327, 386] width 20 height 19
click at [317, 385] on input "Yes" at bounding box center [322, 381] width 10 height 10
radio input "true"
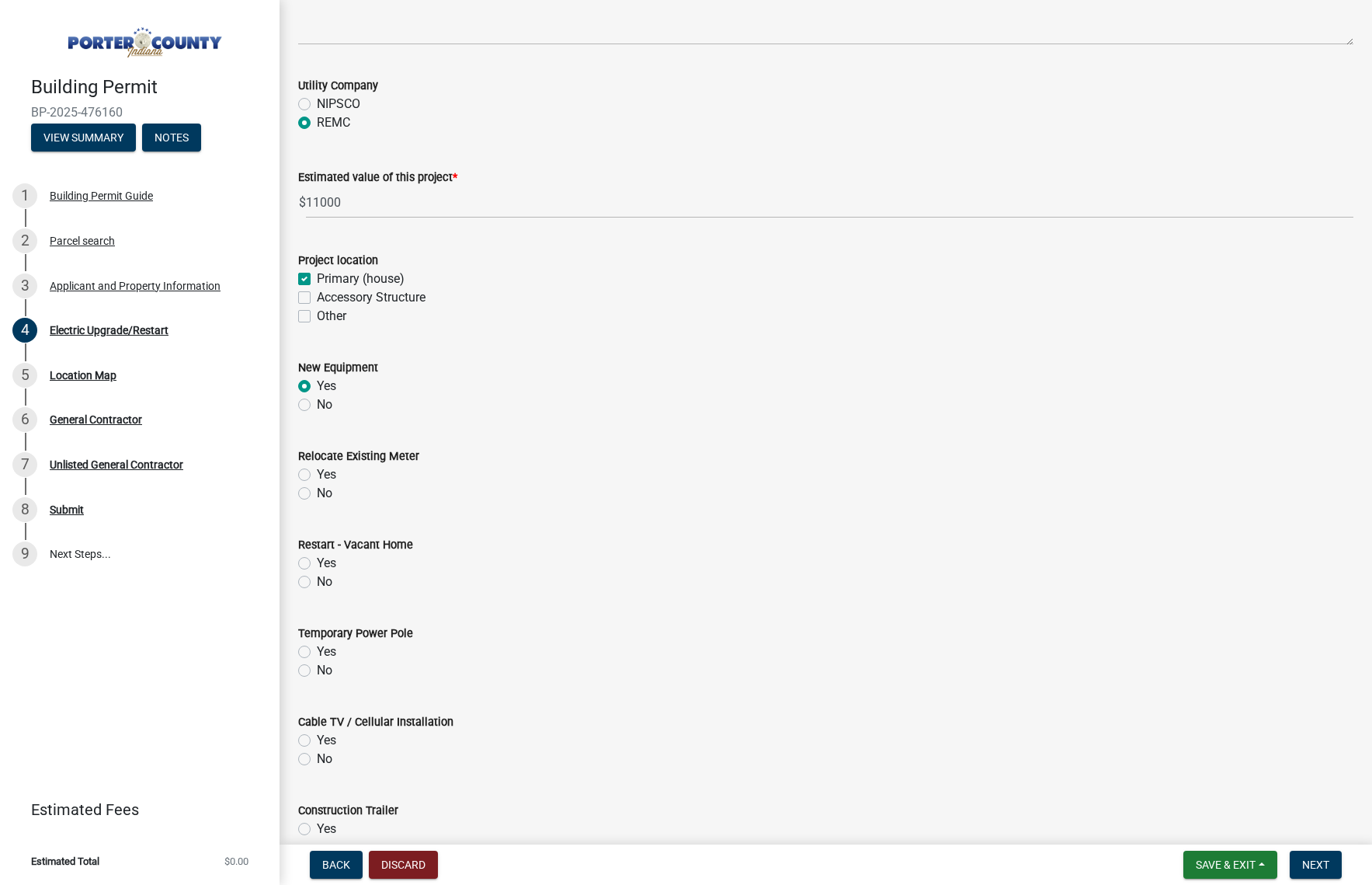
click at [317, 493] on label "No" at bounding box center [324, 493] width 15 height 19
click at [317, 493] on input "No" at bounding box center [322, 488] width 10 height 10
radio input "true"
click at [317, 582] on label "No" at bounding box center [324, 581] width 15 height 19
click at [317, 582] on input "No" at bounding box center [322, 577] width 10 height 10
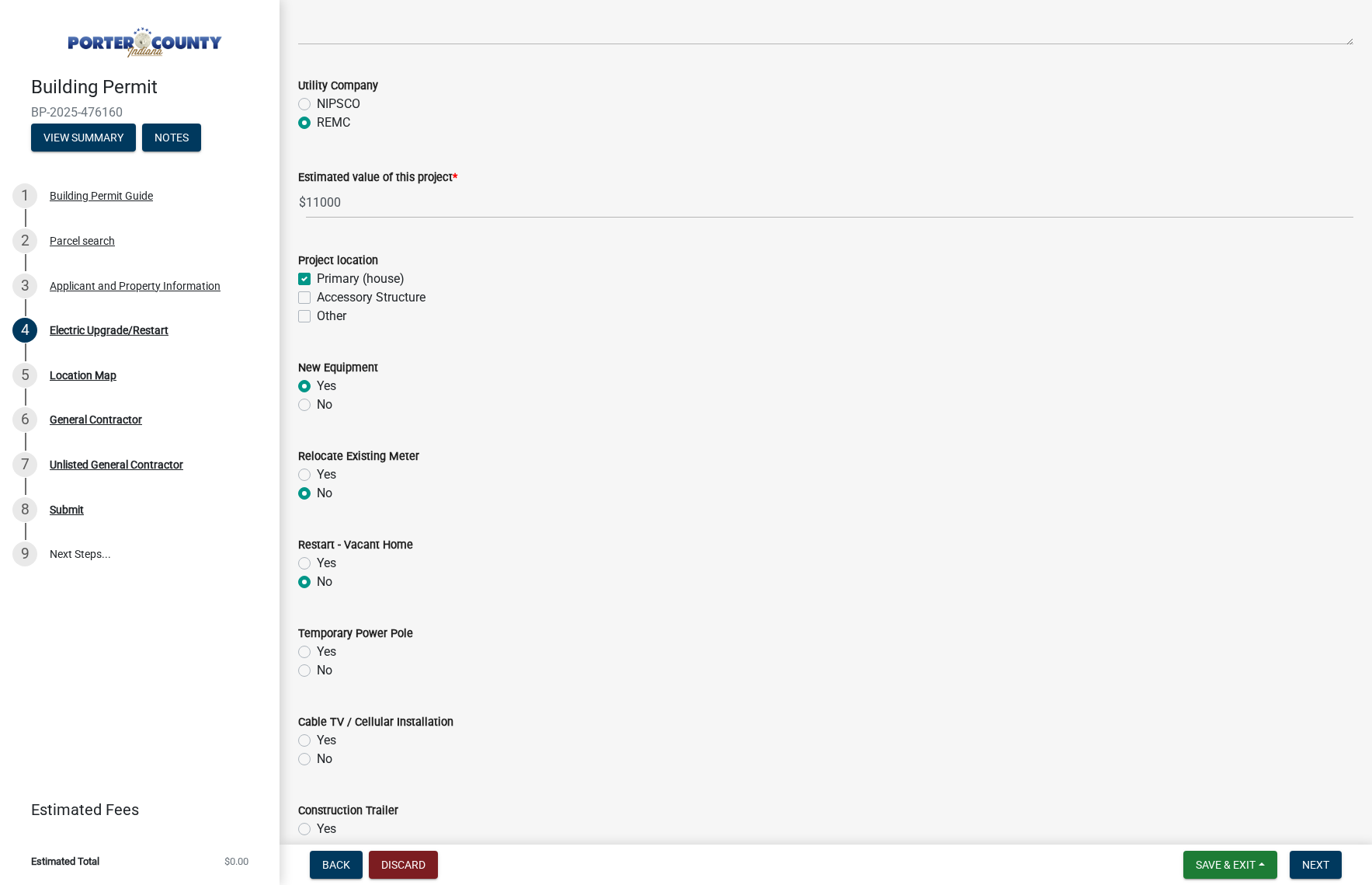
radio input "true"
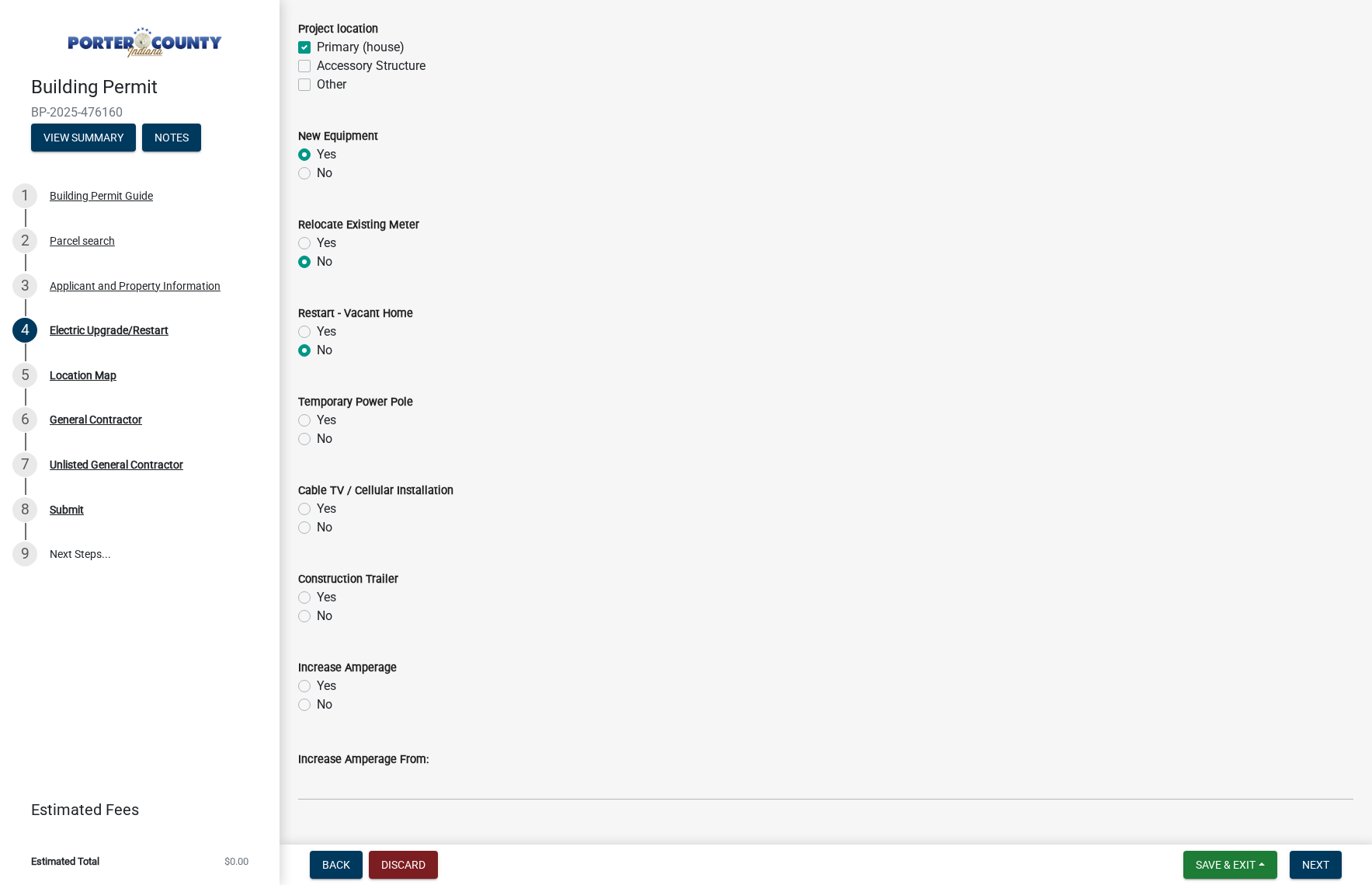
scroll to position [388, 0]
click at [317, 440] on label "No" at bounding box center [324, 437] width 15 height 19
click at [317, 438] on input "No" at bounding box center [322, 433] width 10 height 10
radio input "true"
click at [317, 521] on label "No" at bounding box center [324, 525] width 15 height 19
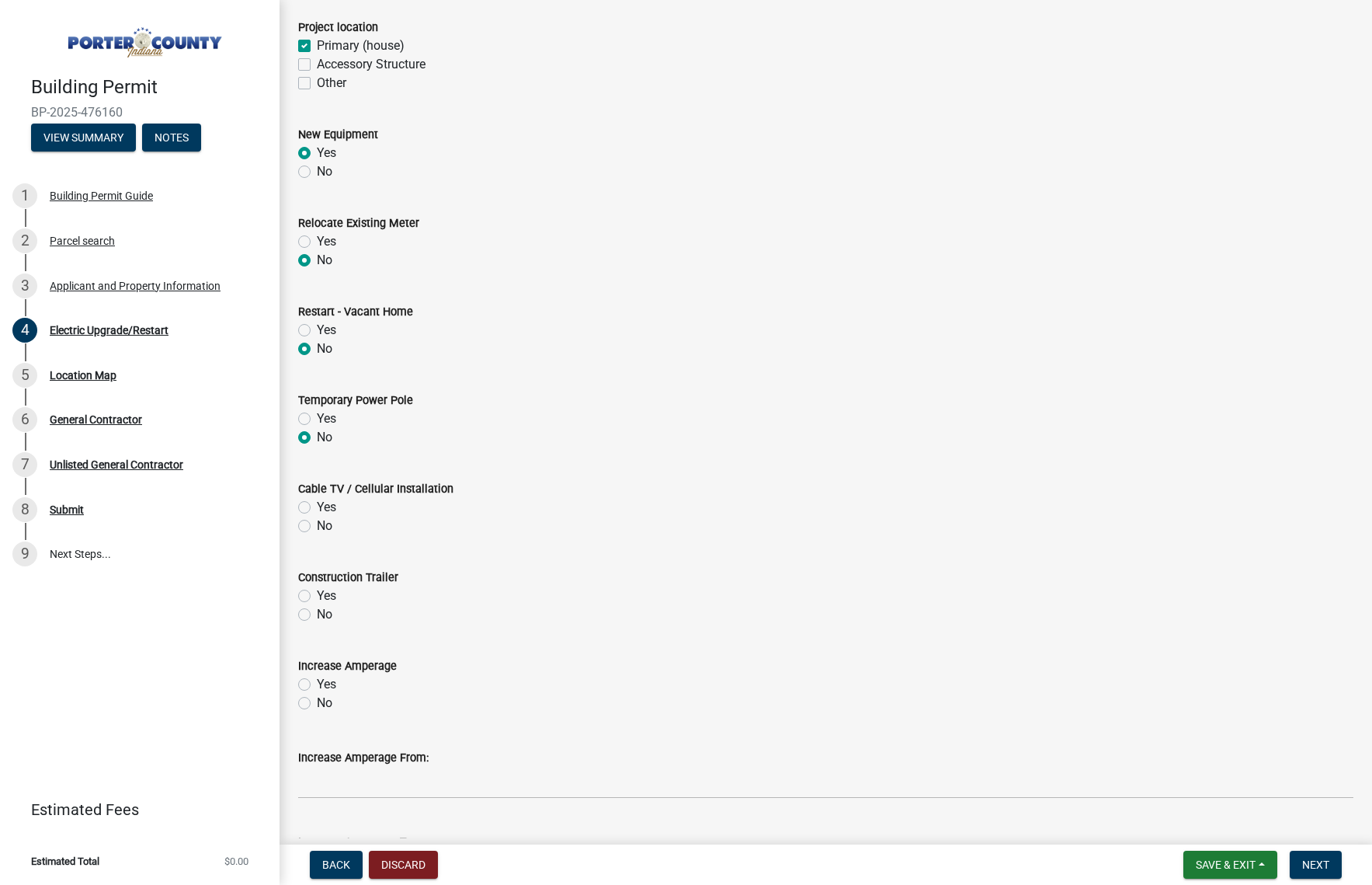
click at [317, 521] on input "No" at bounding box center [322, 521] width 10 height 10
radio input "true"
click at [317, 616] on label "No" at bounding box center [324, 614] width 15 height 19
click at [317, 616] on input "No" at bounding box center [322, 609] width 10 height 10
radio input "true"
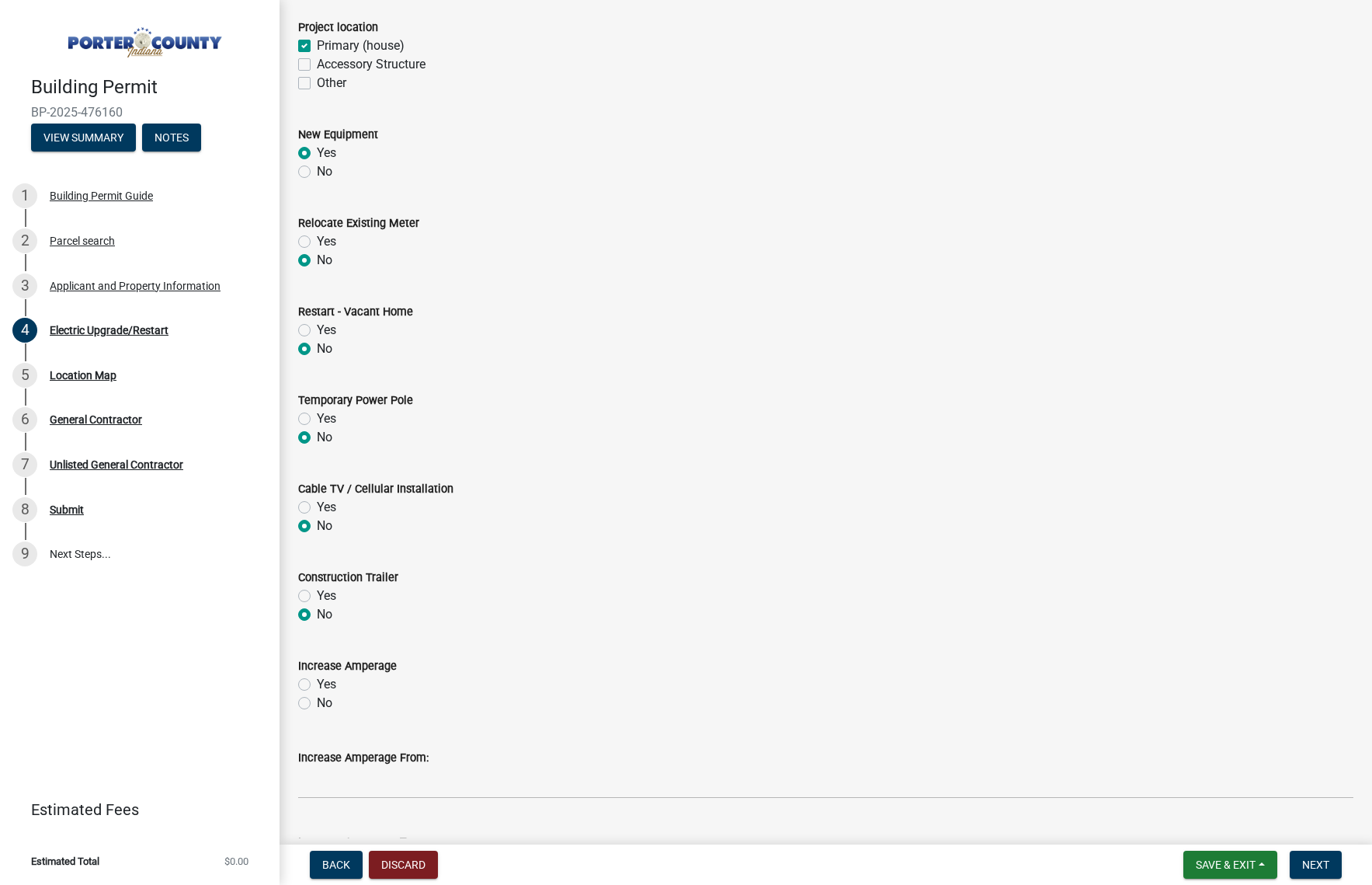
click at [317, 707] on label "No" at bounding box center [324, 703] width 15 height 19
click at [317, 704] on input "No" at bounding box center [322, 698] width 10 height 10
radio input "true"
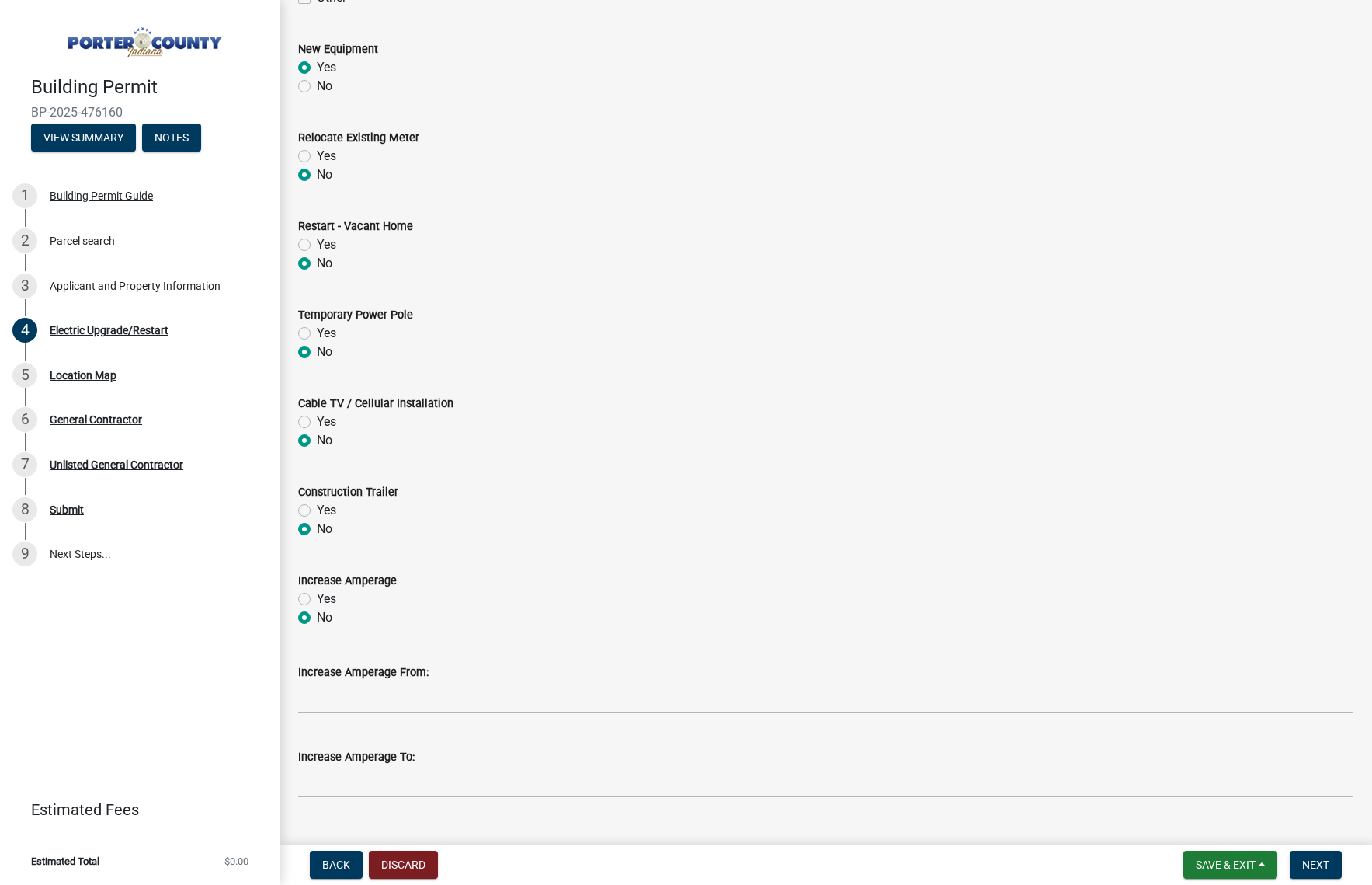
scroll to position [506, 0]
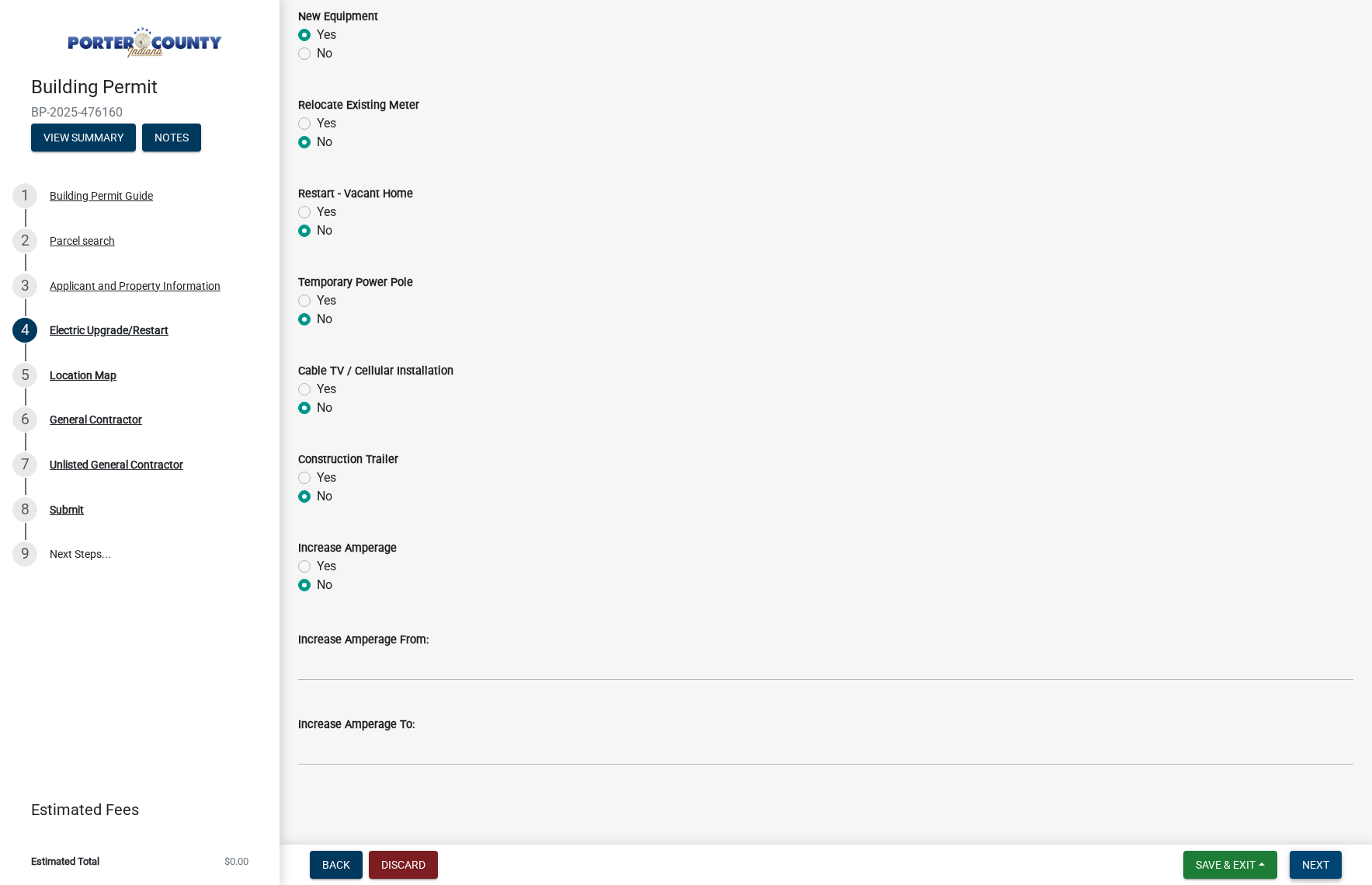
click at [1325, 860] on span "Next" at bounding box center [1316, 864] width 27 height 13
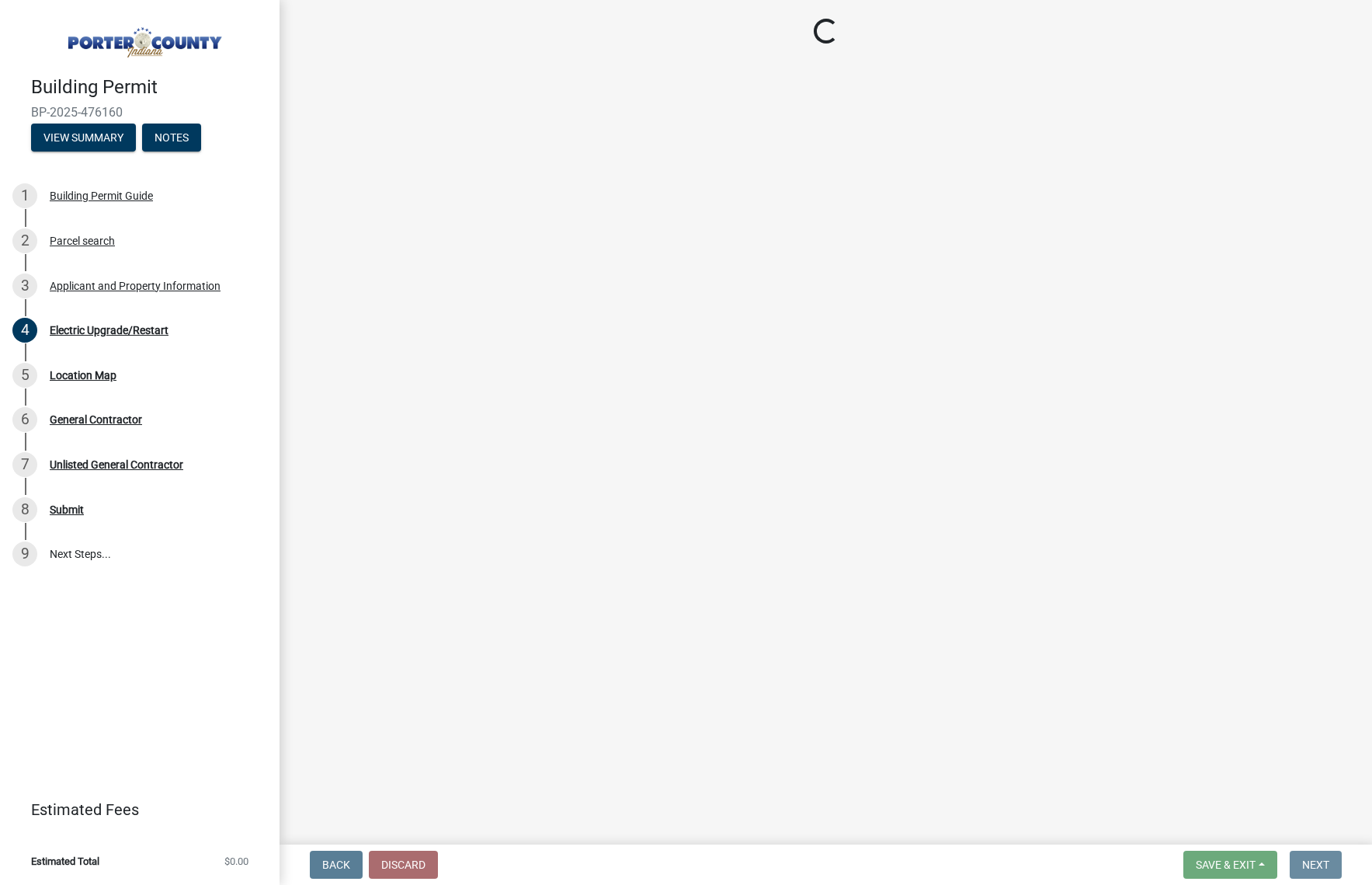
scroll to position [0, 0]
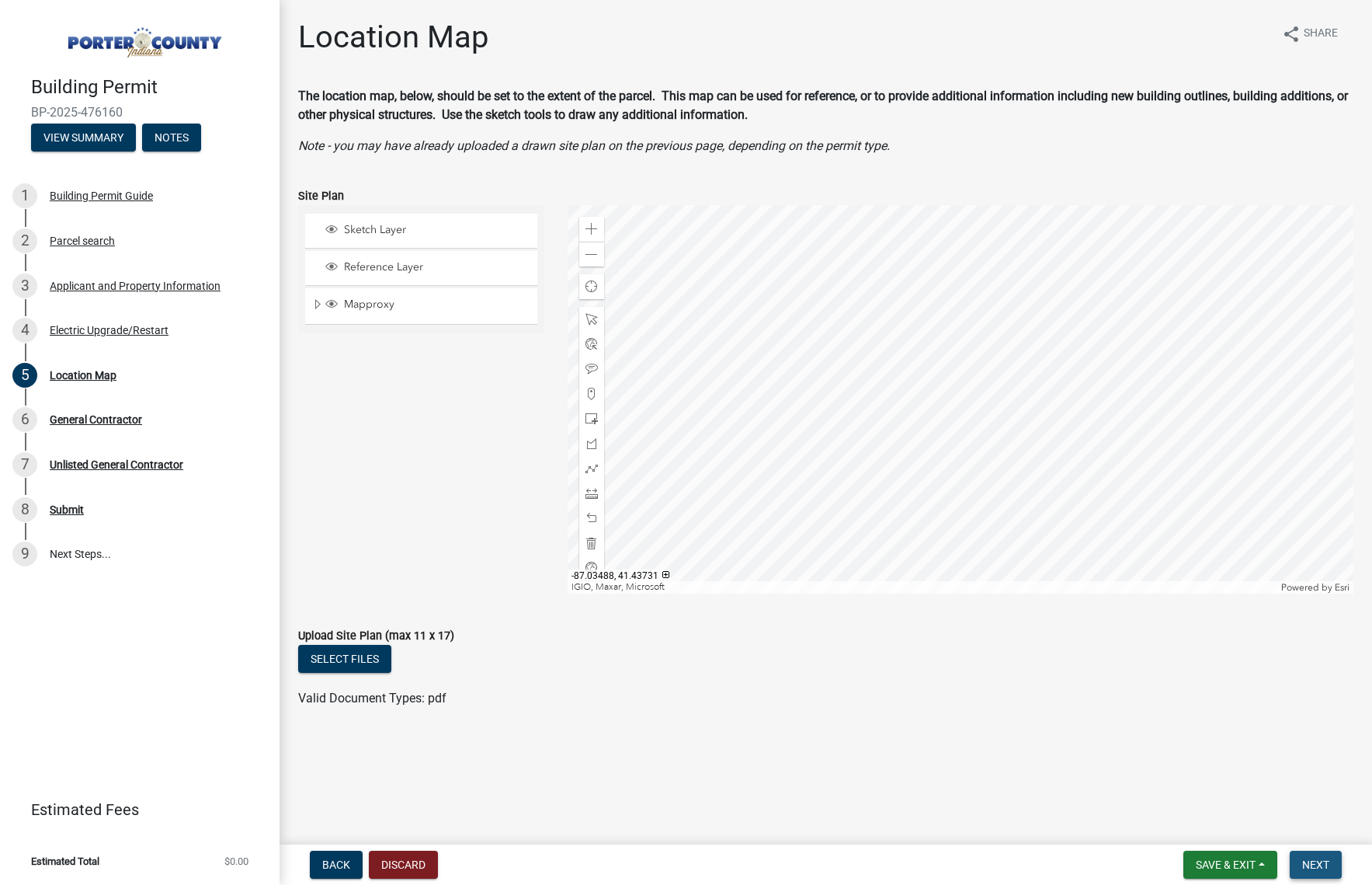
click at [1321, 870] on span "Next" at bounding box center [1316, 864] width 27 height 13
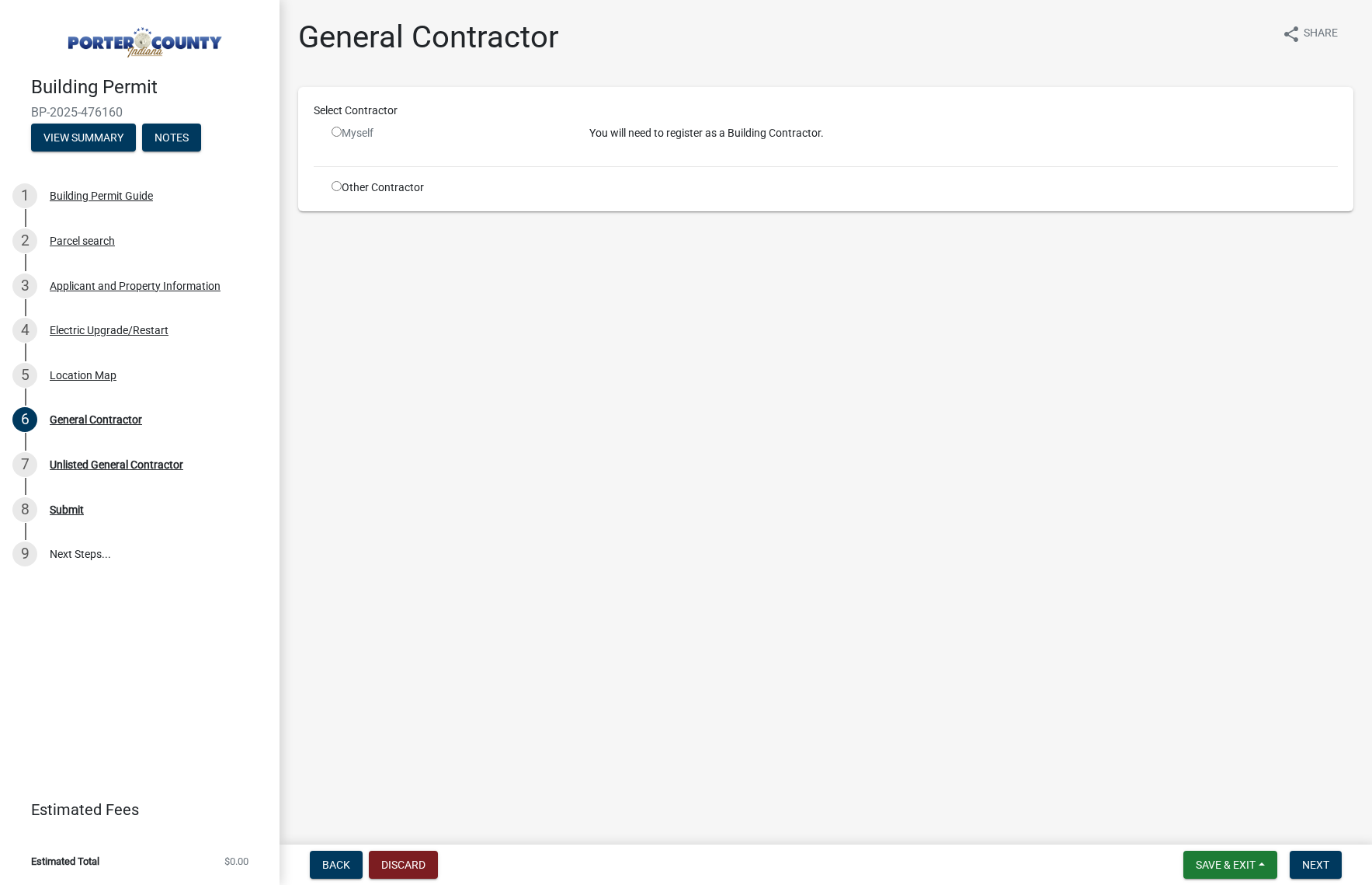
click at [335, 183] on input "radio" at bounding box center [336, 186] width 10 height 10
radio input "true"
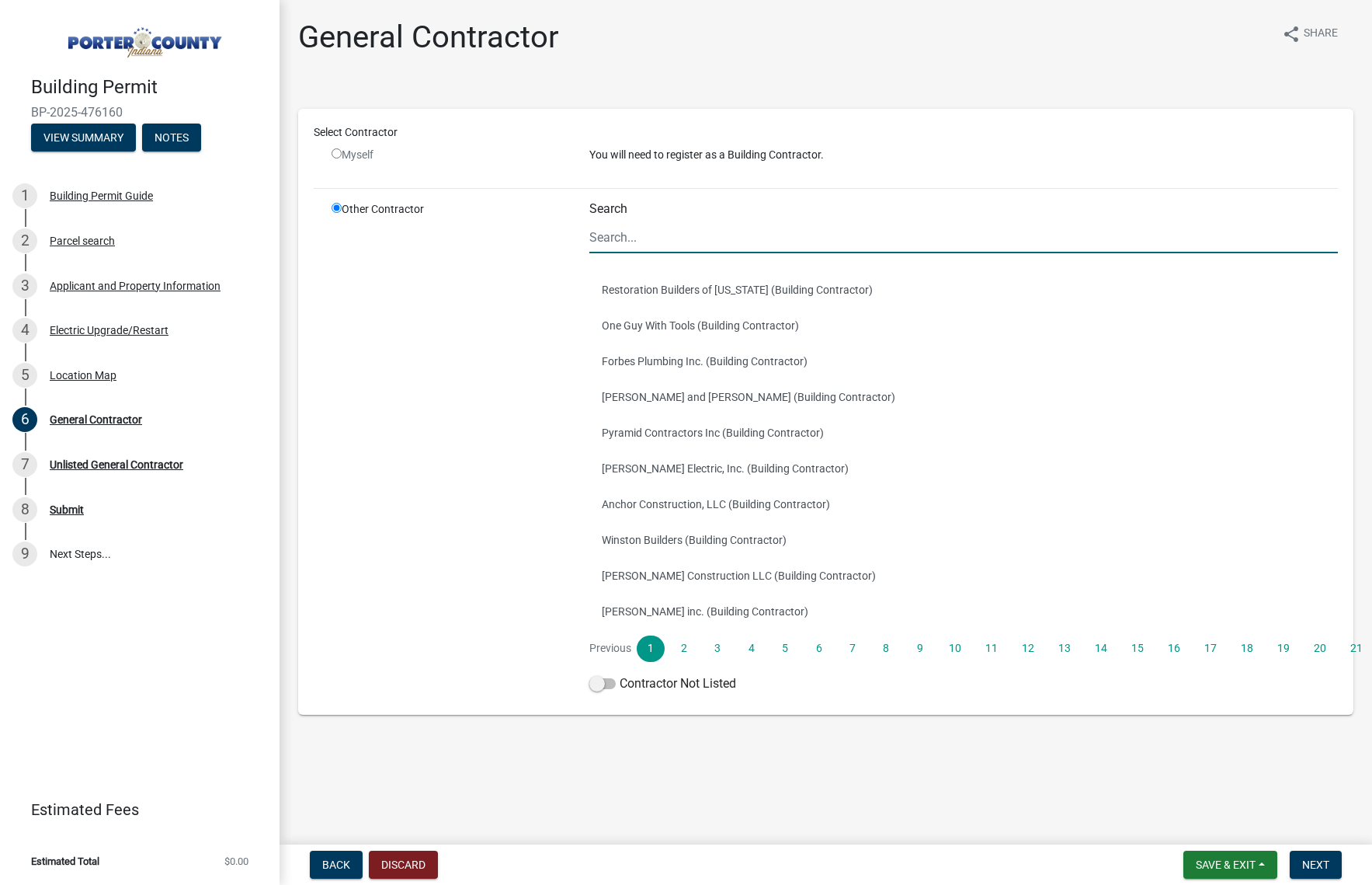
click at [668, 245] on input "Search" at bounding box center [964, 237] width 750 height 32
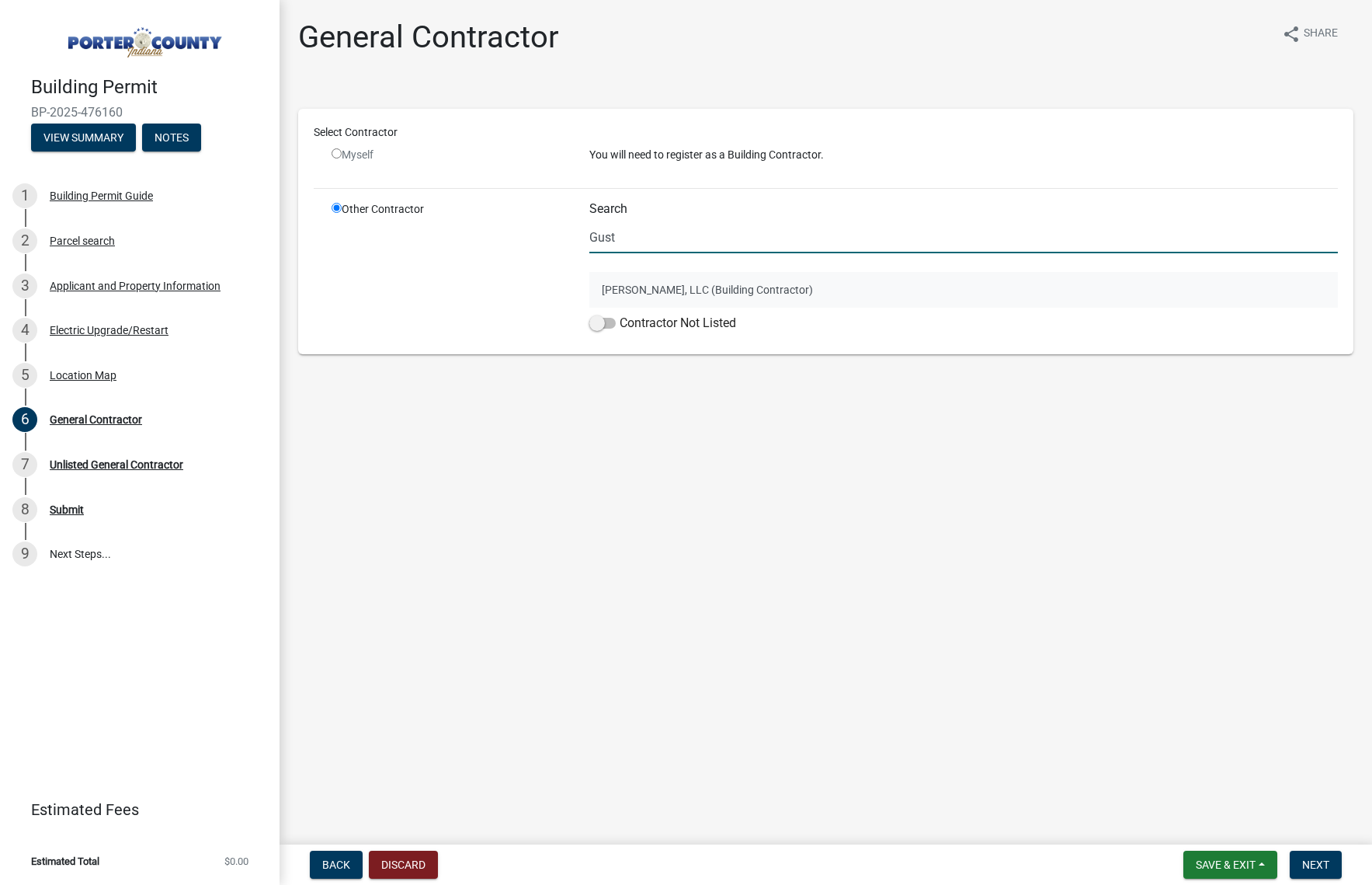
type input "Gust"
click at [753, 291] on button "[PERSON_NAME], LLC (Building Contractor)" at bounding box center [964, 290] width 750 height 36
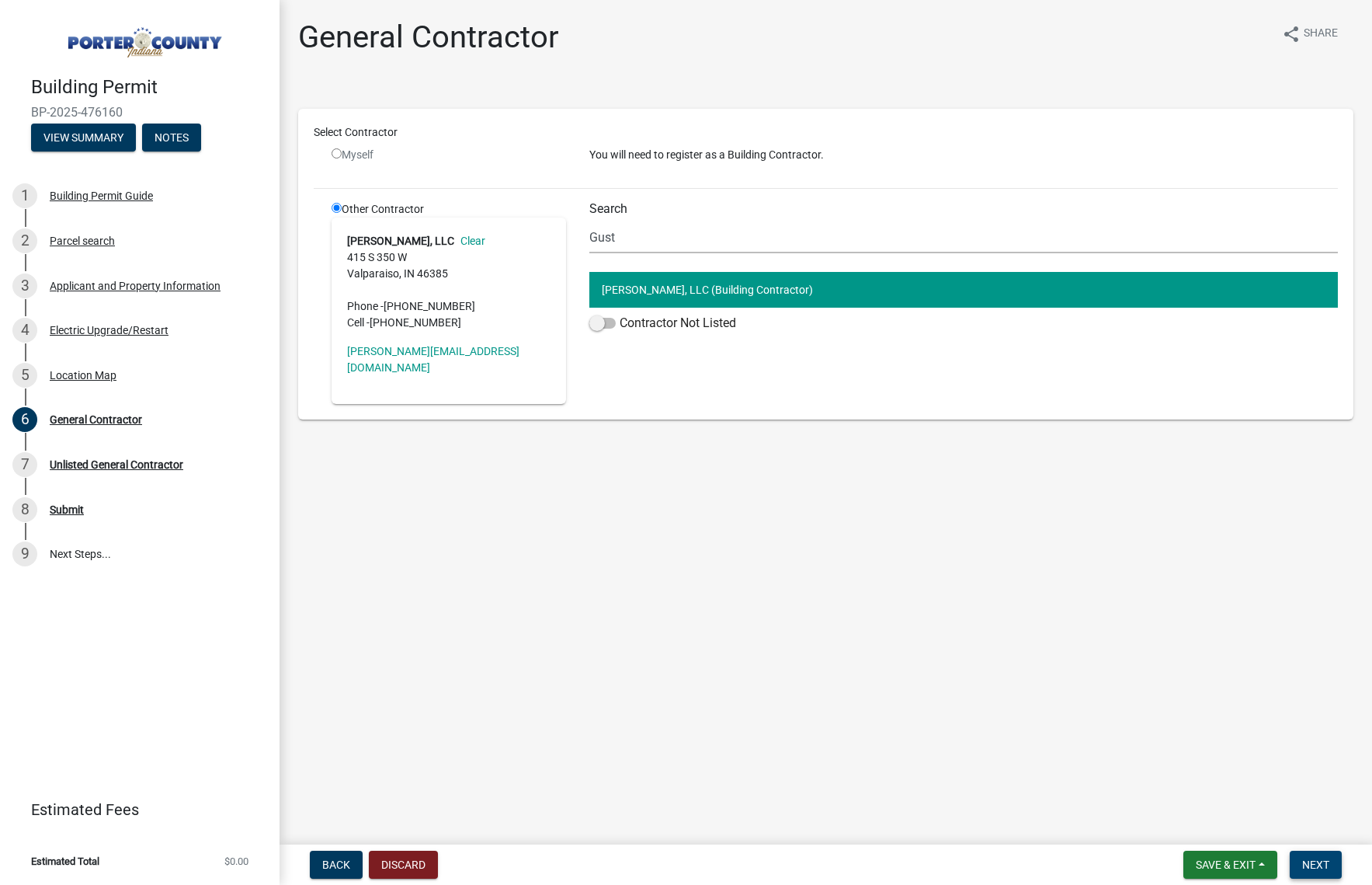
click at [1331, 862] on button "Next" at bounding box center [1316, 864] width 52 height 28
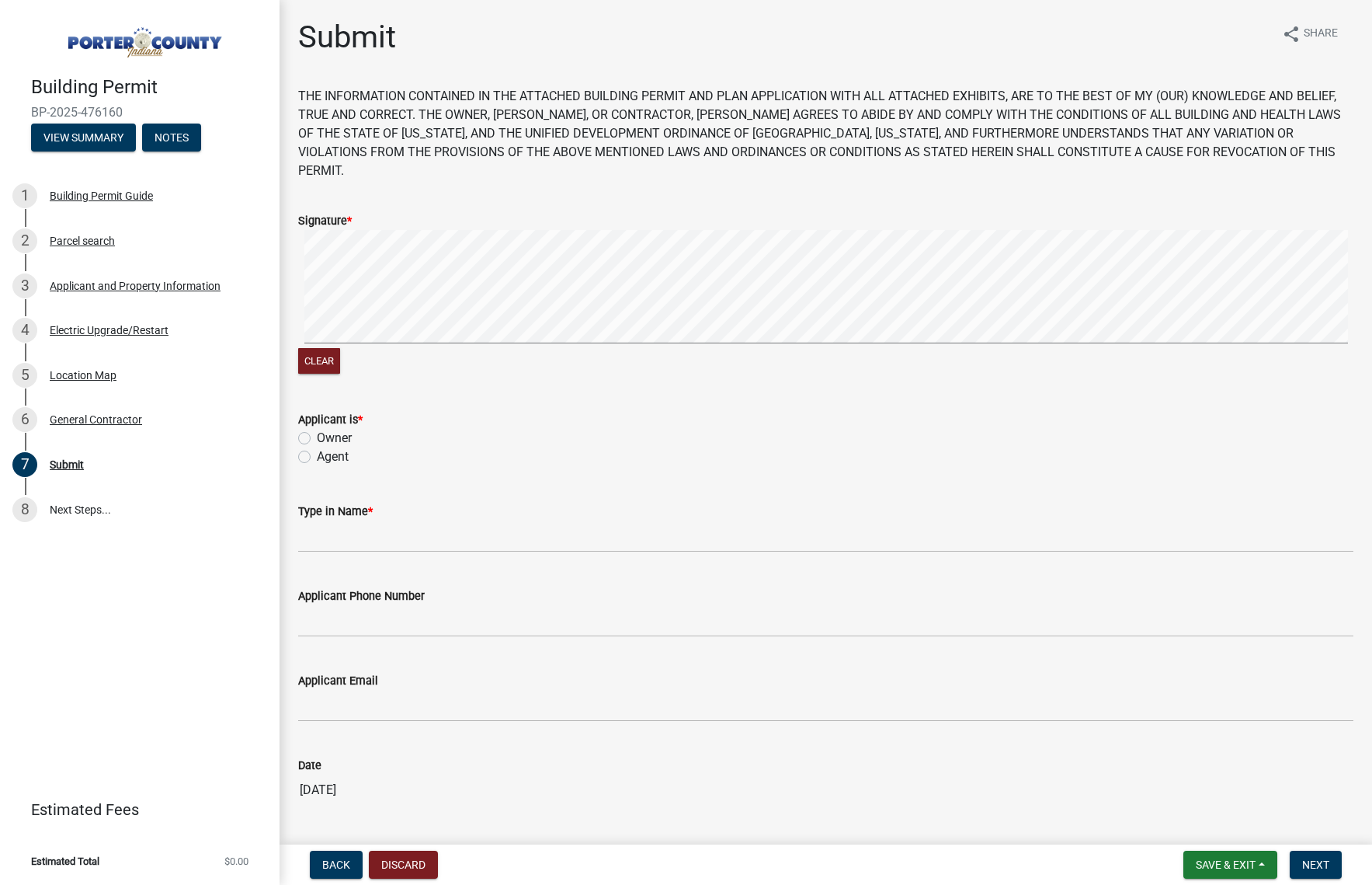
click at [464, 158] on p "THE INFORMATION CONTAINED IN THE ATTACHED BUILDING PERMIT AND PLAN APPLICATION …" at bounding box center [825, 133] width 1055 height 93
click at [317, 429] on label "Owner" at bounding box center [334, 438] width 35 height 19
click at [317, 429] on input "Owner" at bounding box center [322, 433] width 10 height 10
radio input "true"
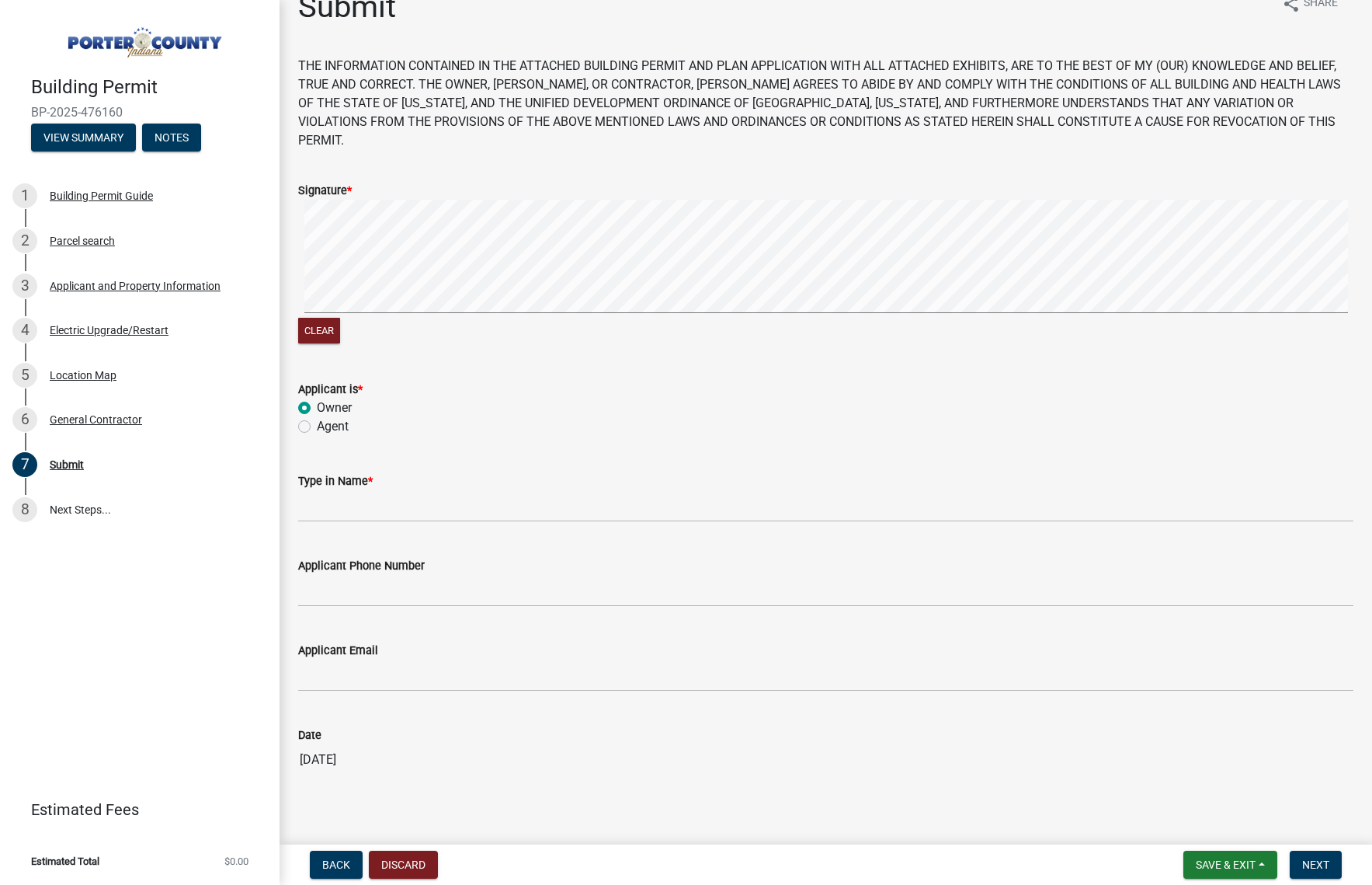
scroll to position [34, 0]
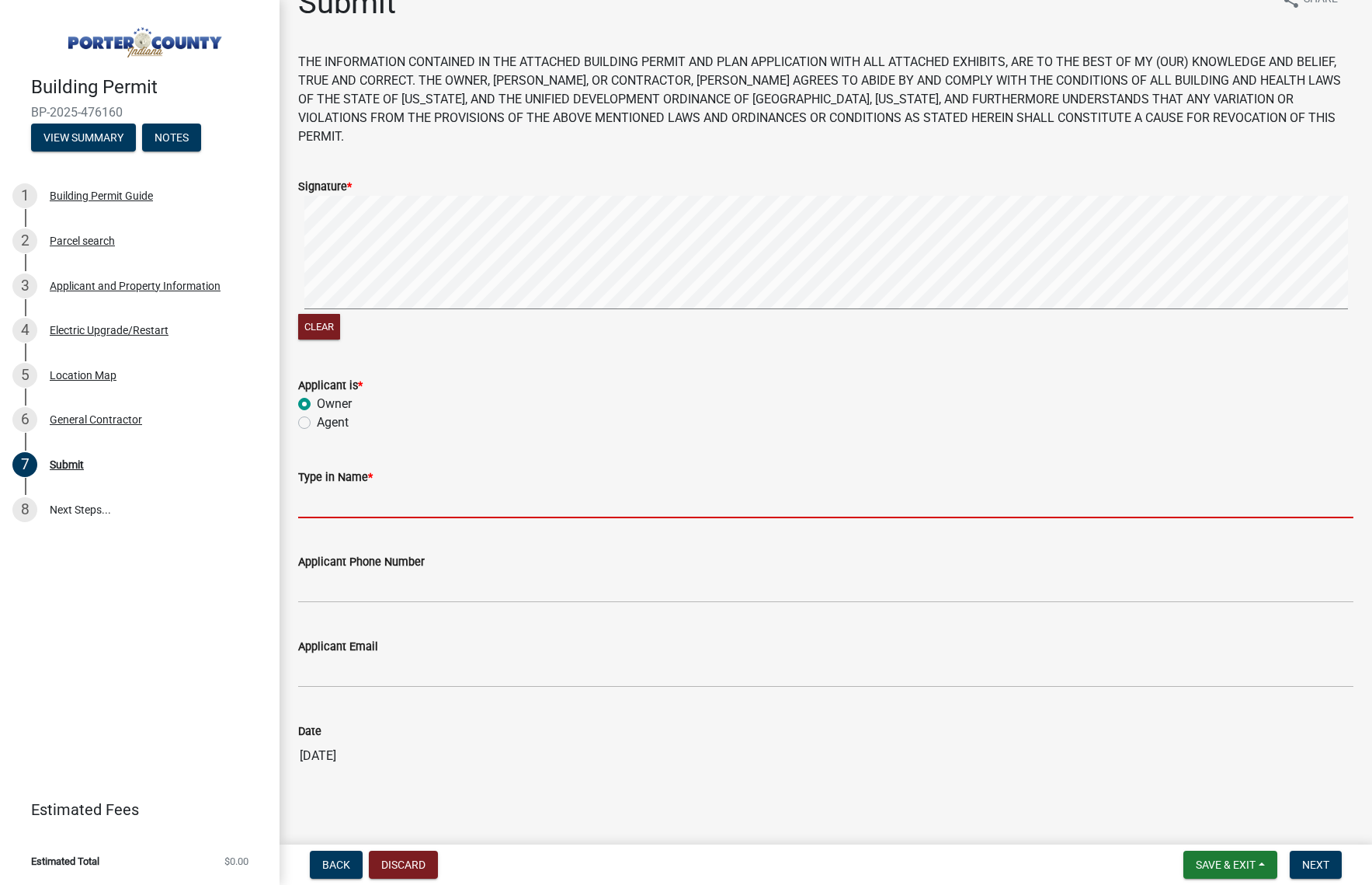
click at [370, 489] on input "Type in Name *" at bounding box center [825, 502] width 1055 height 32
type input "[PERSON_NAME]"
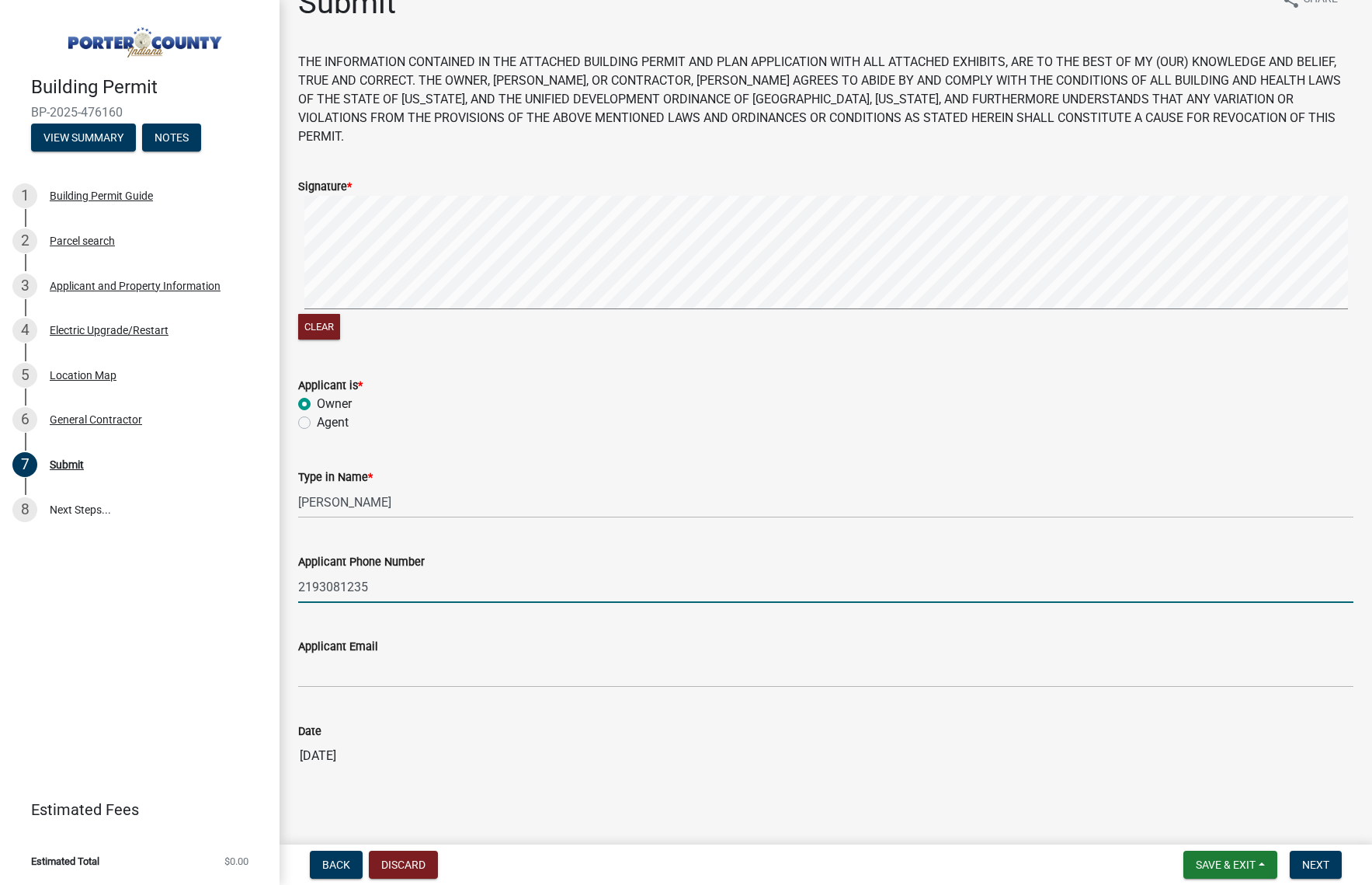
type input "2193081235"
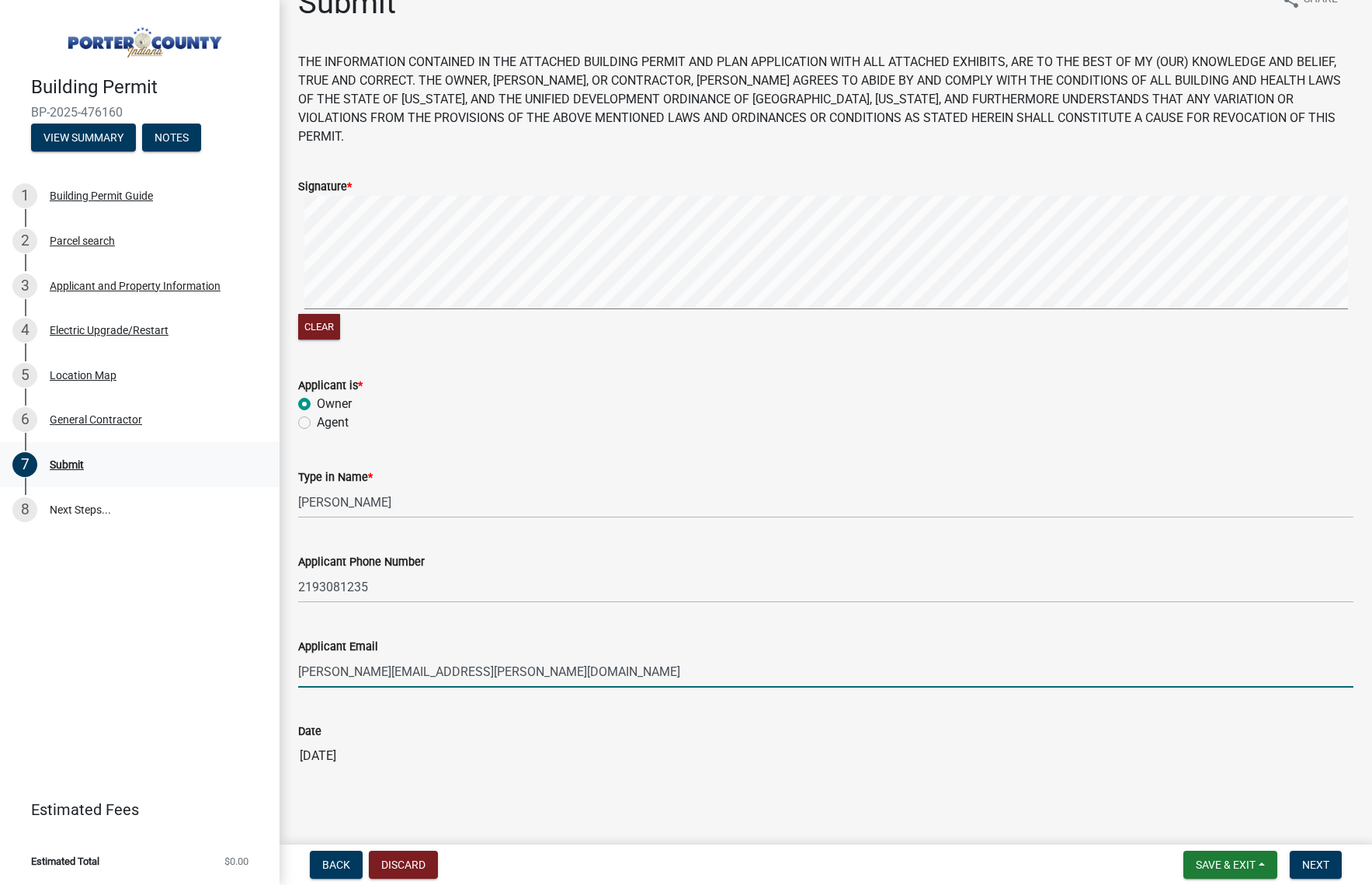
type input "[PERSON_NAME][EMAIL_ADDRESS][PERSON_NAME][DOMAIN_NAME]"
click at [1313, 856] on button "Next" at bounding box center [1316, 864] width 52 height 28
